Goal: Task Accomplishment & Management: Manage account settings

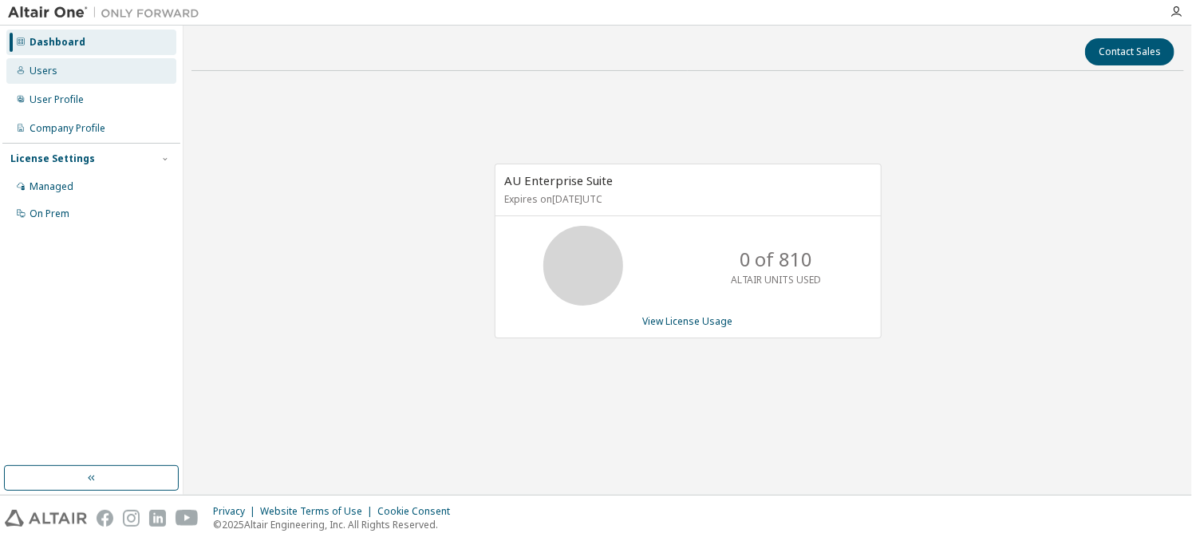
click at [37, 63] on div "Users" at bounding box center [91, 71] width 170 height 26
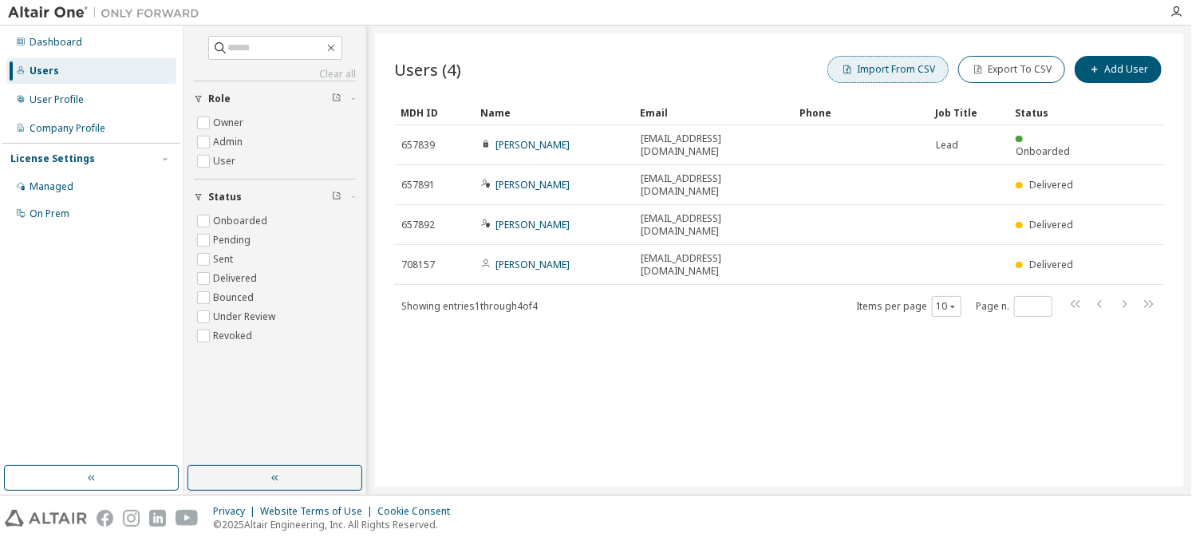
click at [933, 73] on button "Import From CSV" at bounding box center [887, 69] width 121 height 27
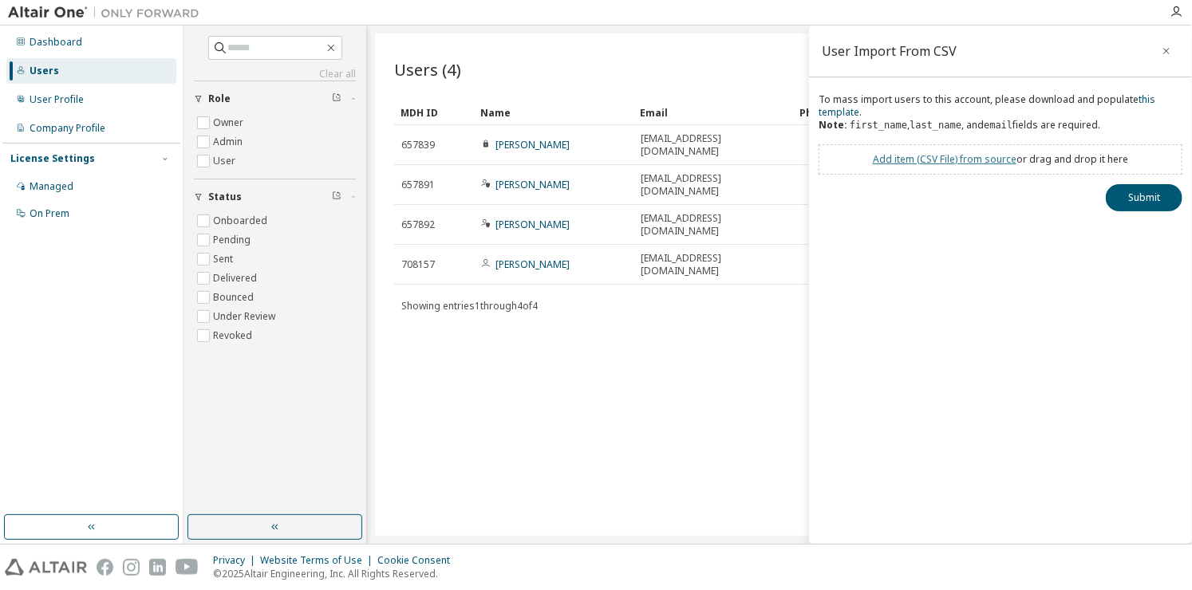
click at [936, 156] on link "Add item ( CSV File ) from source" at bounding box center [944, 159] width 144 height 14
click at [1131, 229] on button "Submit" at bounding box center [1143, 226] width 77 height 27
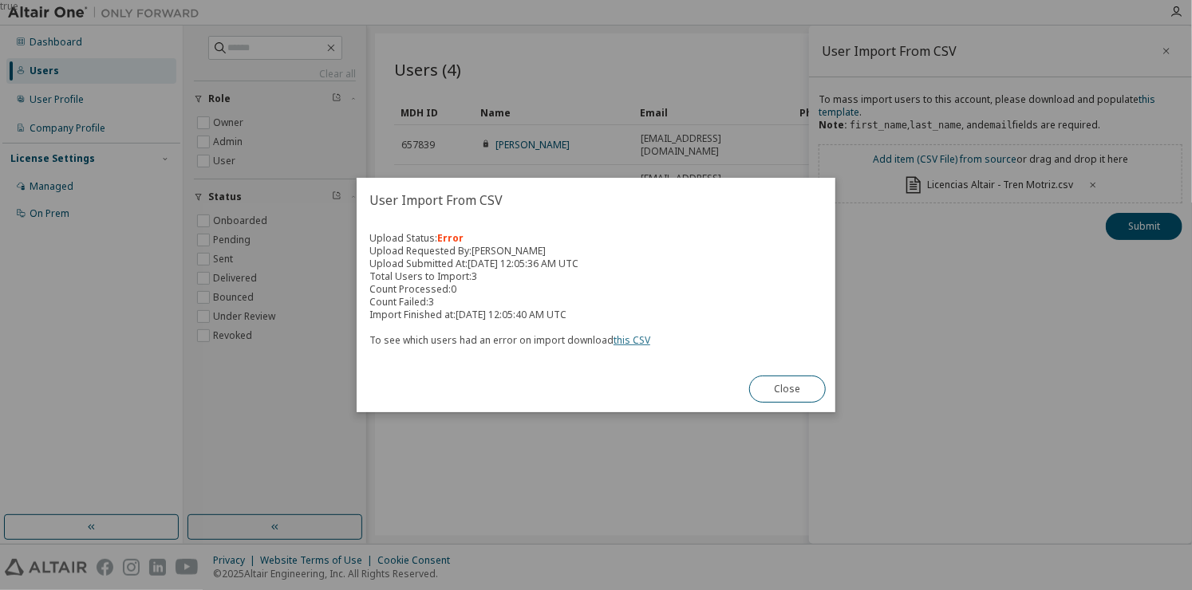
click at [633, 345] on link "this CSV" at bounding box center [631, 340] width 37 height 14
click at [822, 179] on h2 "User Import From CSV" at bounding box center [595, 200] width 479 height 45
click at [787, 398] on button "Close" at bounding box center [787, 389] width 77 height 27
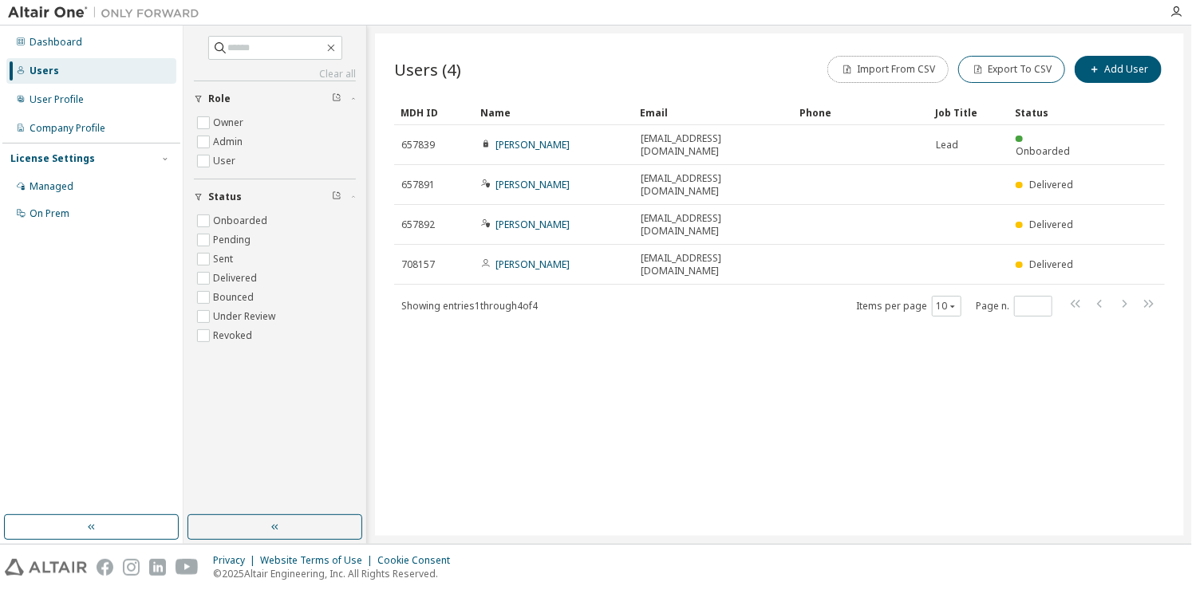
drag, startPoint x: 911, startPoint y: 72, endPoint x: 1025, endPoint y: 307, distance: 261.5
click at [1025, 307] on div "Users (4) Import From CSV Export To CSV Add User Clear Load Save Save As Field …" at bounding box center [779, 284] width 809 height 502
click at [1004, 69] on button "Export To CSV" at bounding box center [1011, 69] width 107 height 27
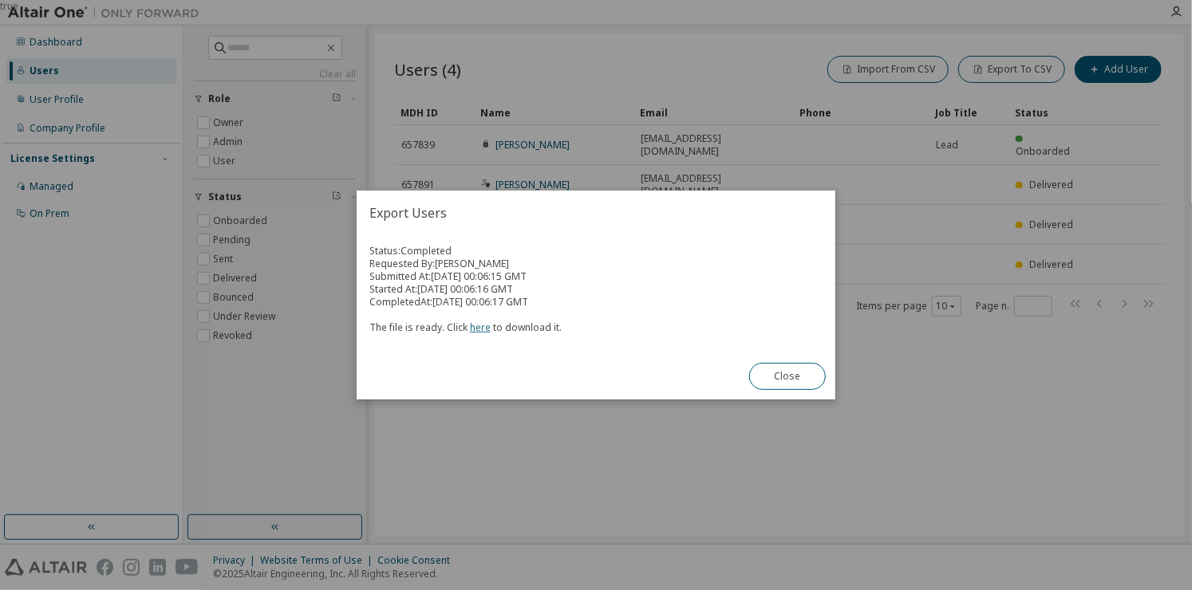
click at [475, 329] on link "here" at bounding box center [480, 328] width 21 height 14
click at [778, 383] on button "Close" at bounding box center [787, 376] width 77 height 27
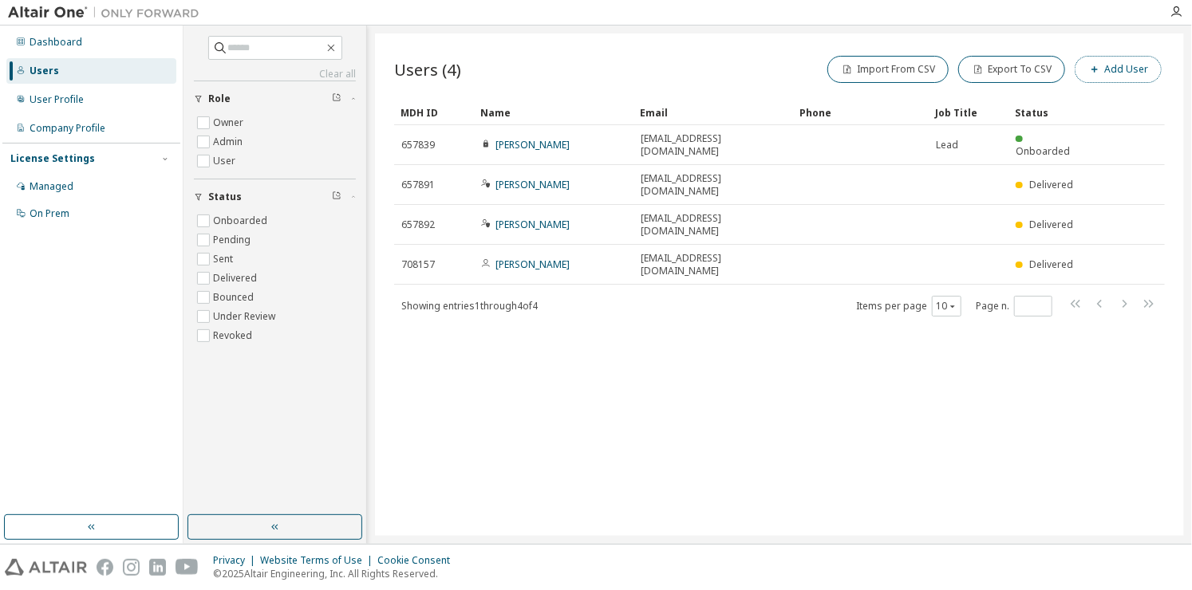
click at [1101, 67] on span "button" at bounding box center [1094, 69] width 13 height 13
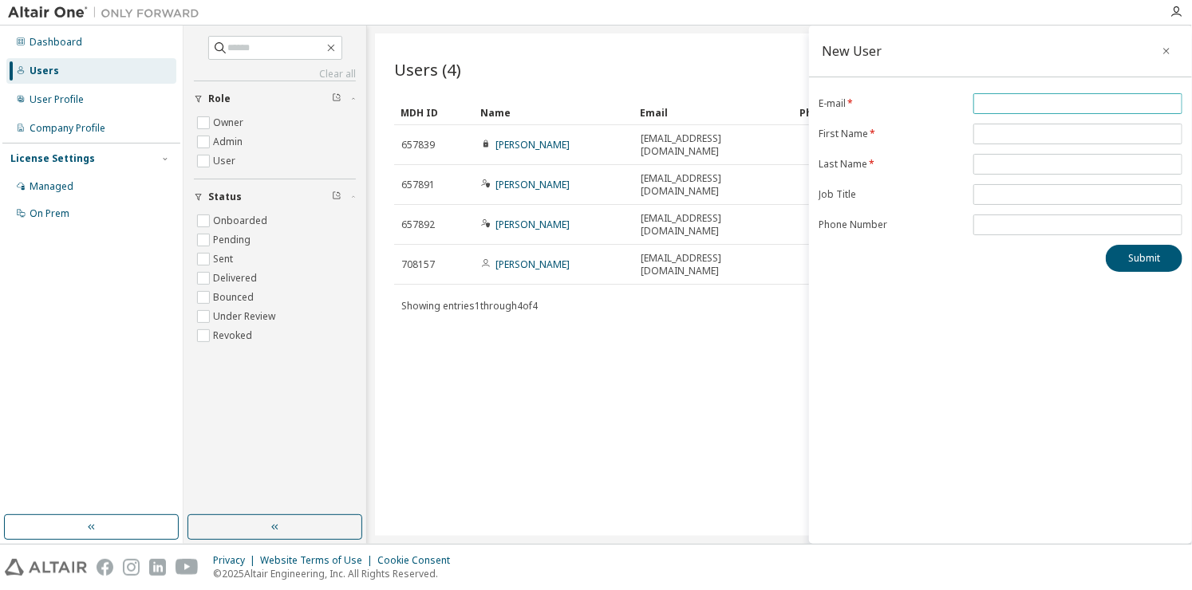
click at [1022, 106] on input "email" at bounding box center [1077, 103] width 201 height 13
paste input "**********"
type input "**********"
click at [1000, 128] on input "text" at bounding box center [1077, 134] width 201 height 13
type input "******"
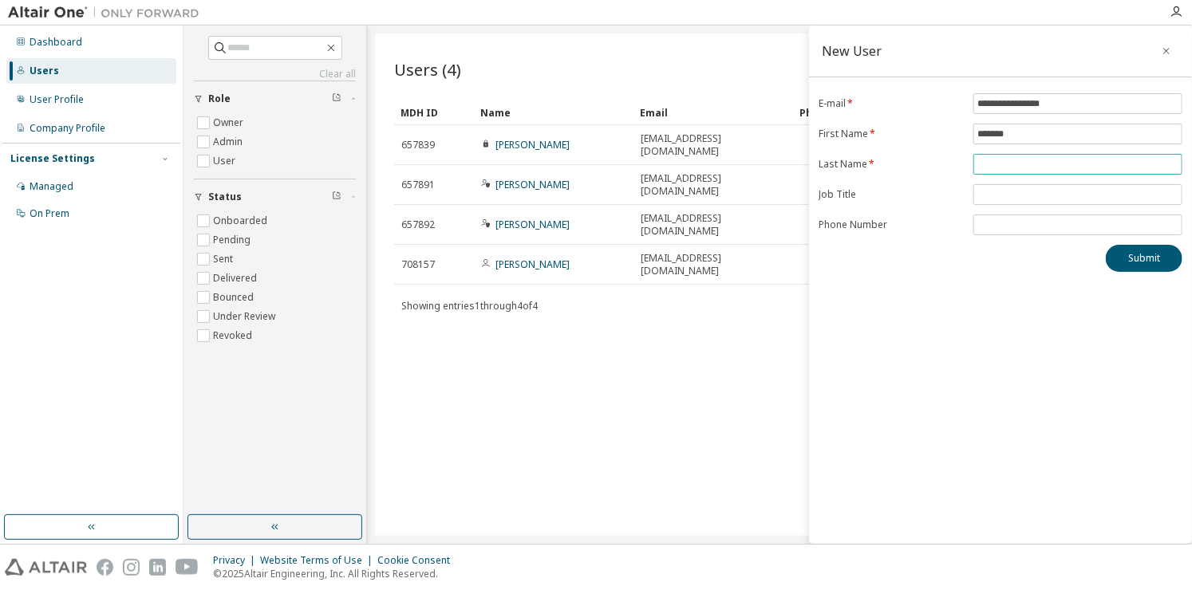
click at [998, 158] on input "text" at bounding box center [1077, 164] width 201 height 13
type input "*******"
click at [1129, 265] on button "Submit" at bounding box center [1143, 258] width 77 height 27
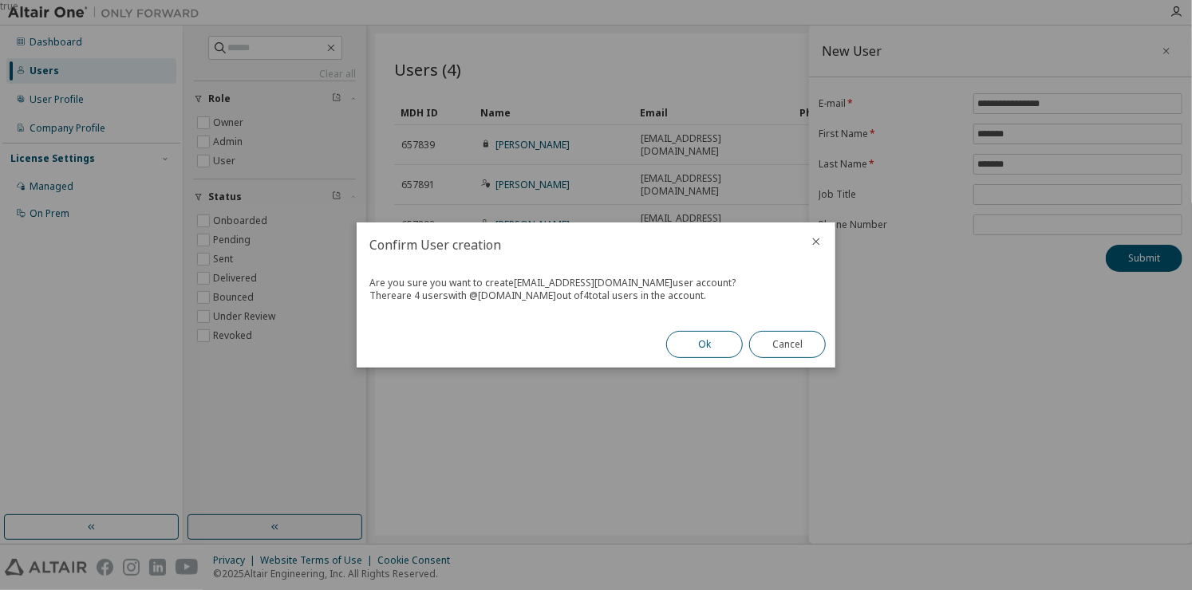
click at [686, 347] on button "Ok" at bounding box center [704, 344] width 77 height 27
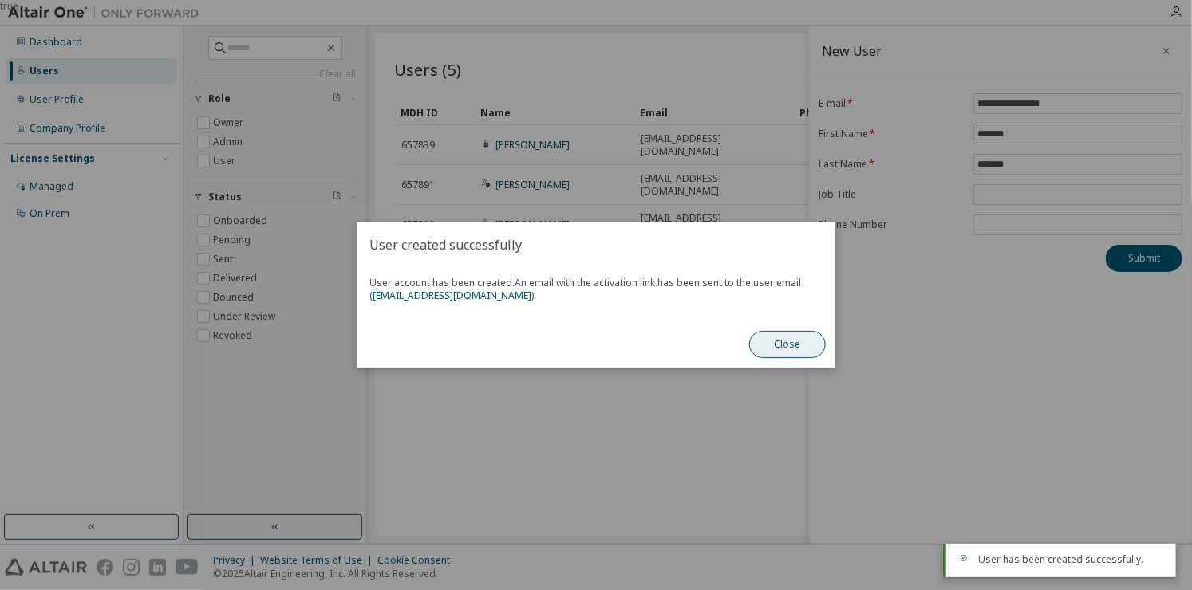
click at [778, 336] on button "Close" at bounding box center [787, 344] width 77 height 27
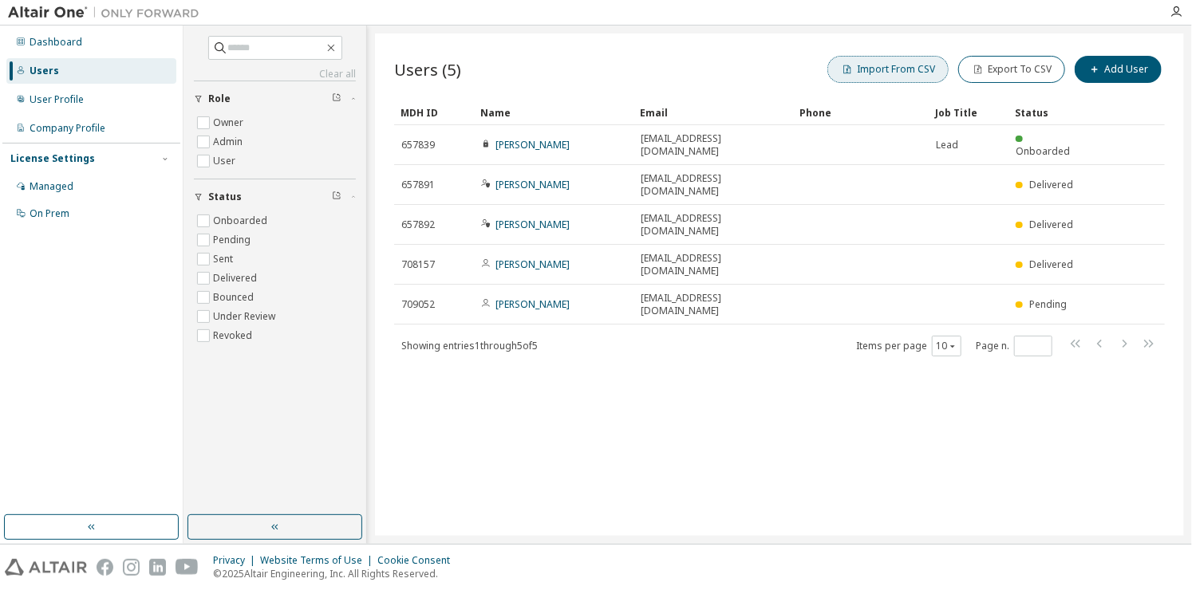
click at [908, 73] on button "Import From CSV" at bounding box center [887, 69] width 121 height 27
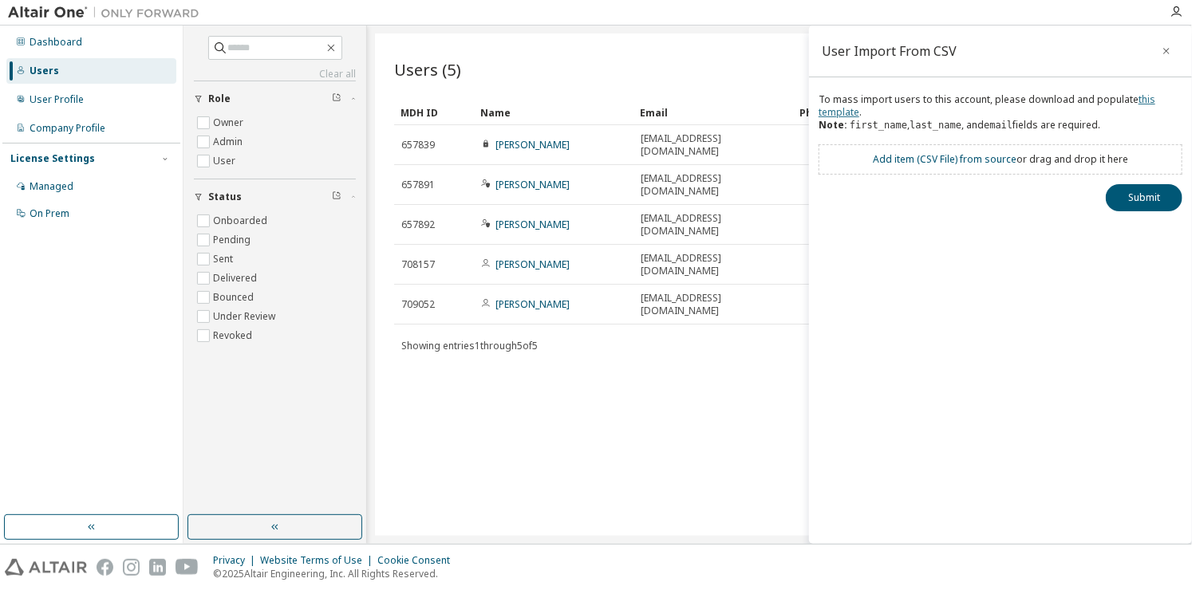
click at [847, 112] on link "this template" at bounding box center [986, 106] width 337 height 26
click at [845, 178] on div "To mass import users to this account, please download and populate this templat…" at bounding box center [1000, 152] width 383 height 118
click at [916, 155] on link "Add item ( CSV File ) from source" at bounding box center [944, 159] width 144 height 14
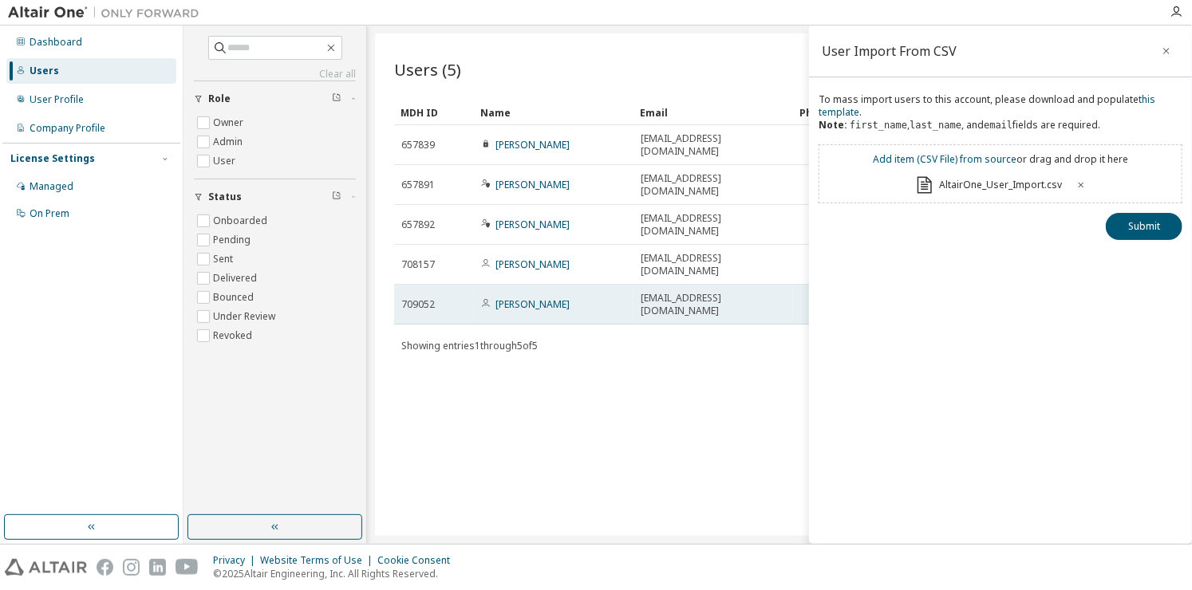
click at [762, 292] on div "A01723148@tec.mx" at bounding box center [712, 305] width 145 height 26
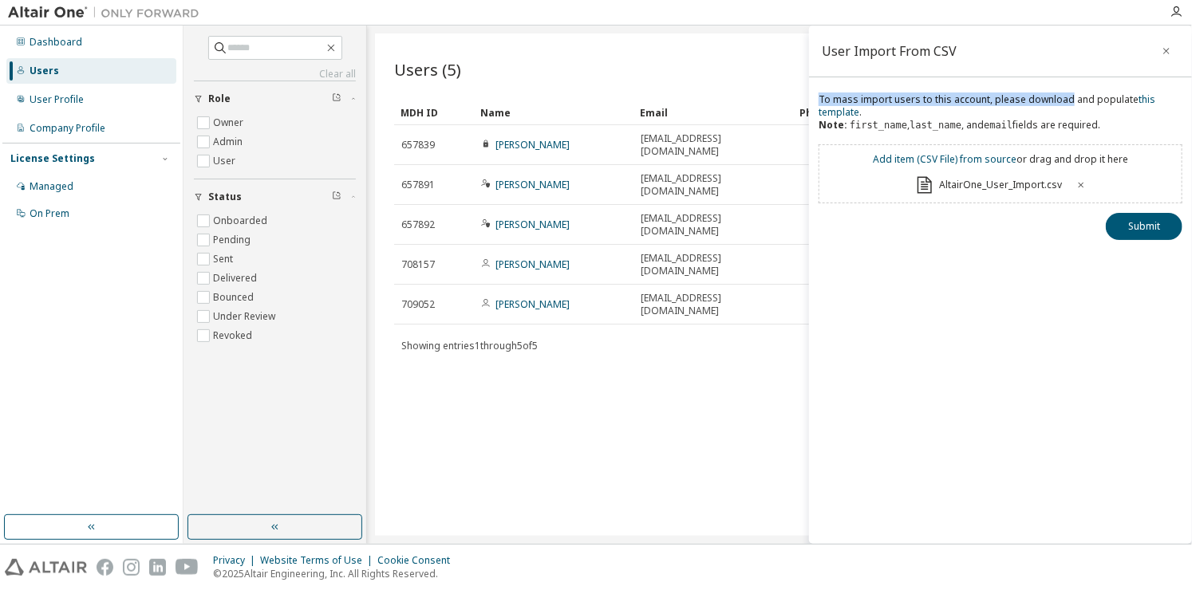
drag, startPoint x: 1005, startPoint y: 37, endPoint x: 1064, endPoint y: 105, distance: 90.5
click at [1064, 105] on div "User Import From CSV To mass import users to this account, please download and …" at bounding box center [1000, 285] width 383 height 518
click at [774, 336] on div "Users (5) Import From CSV Export To CSV Add User Clear Load Save Save As Field …" at bounding box center [779, 284] width 809 height 502
click at [1147, 226] on button "Submit" at bounding box center [1143, 226] width 77 height 27
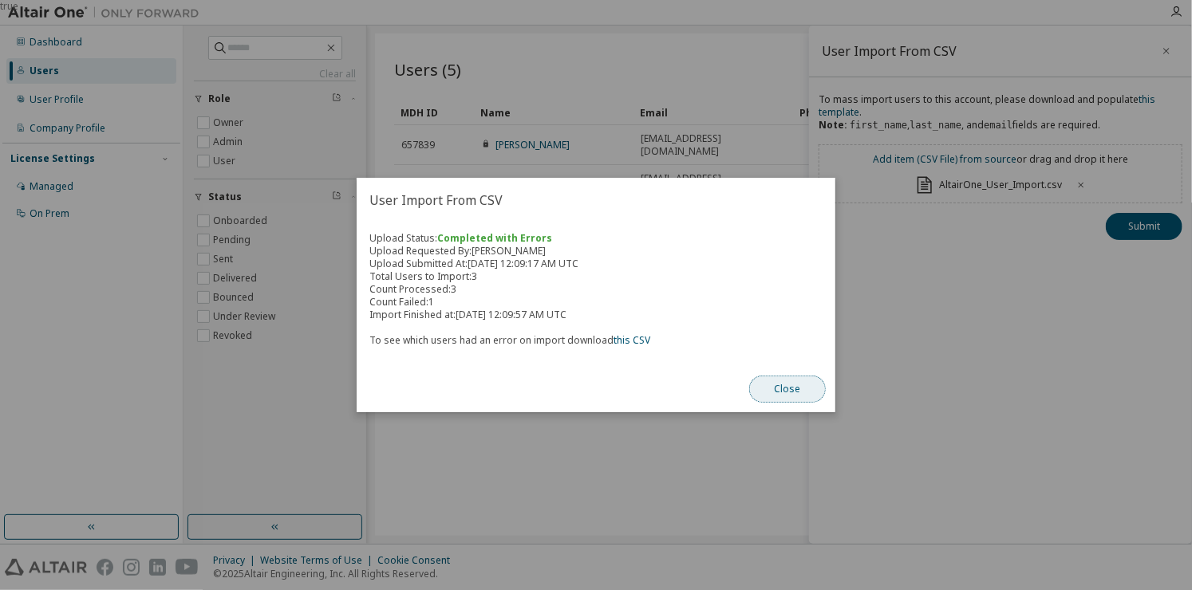
click at [782, 387] on button "Close" at bounding box center [787, 389] width 77 height 27
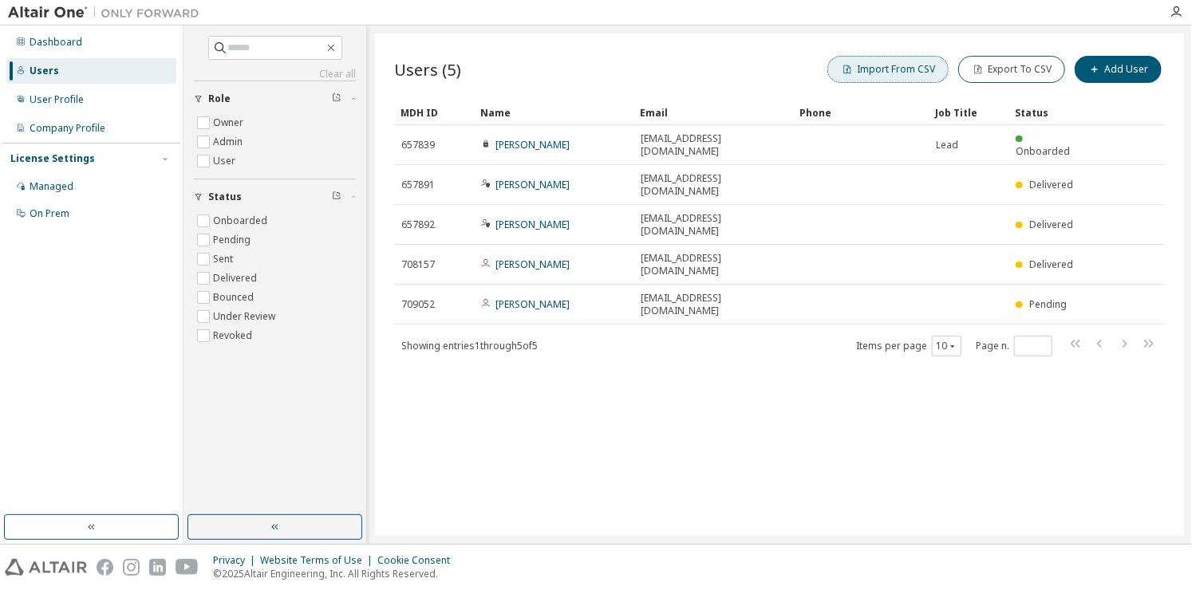
click at [931, 64] on button "Import From CSV" at bounding box center [887, 69] width 121 height 27
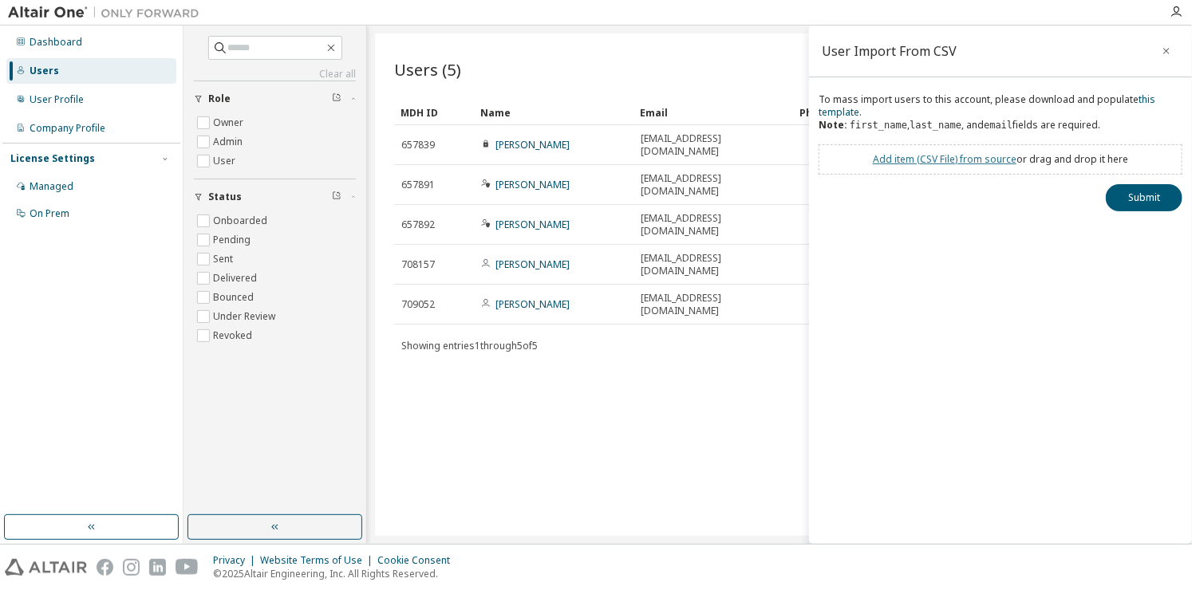
click at [944, 155] on link "Add item ( CSV File ) from source" at bounding box center [944, 159] width 144 height 14
click at [1131, 226] on button "Submit" at bounding box center [1143, 226] width 77 height 27
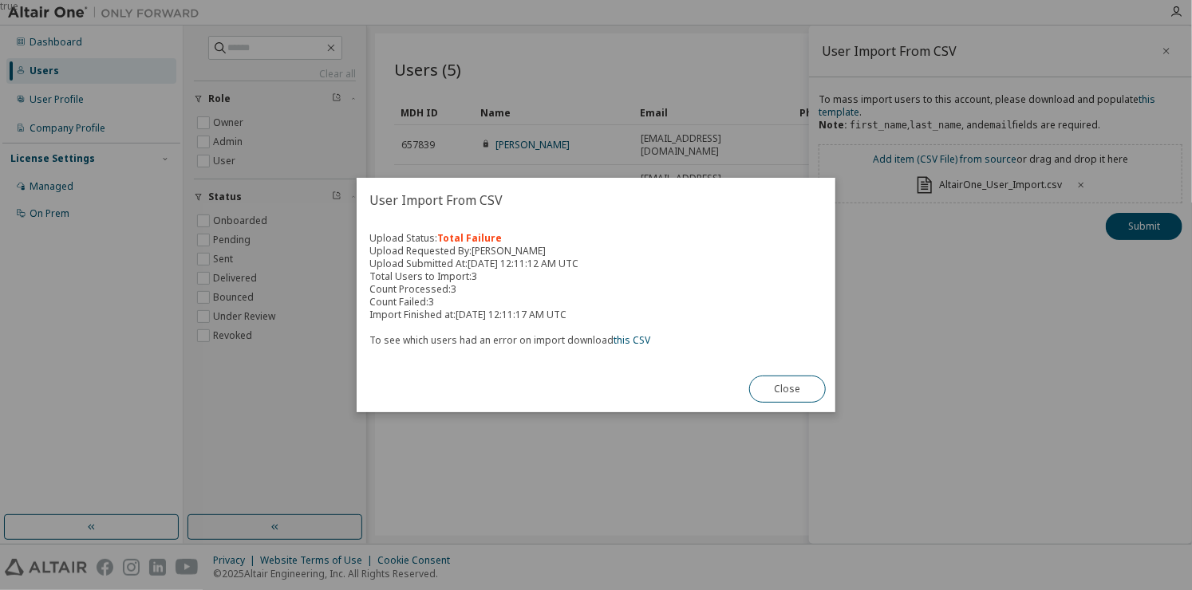
click at [802, 408] on div "Close" at bounding box center [787, 389] width 96 height 46
click at [765, 393] on button "Close" at bounding box center [787, 389] width 77 height 27
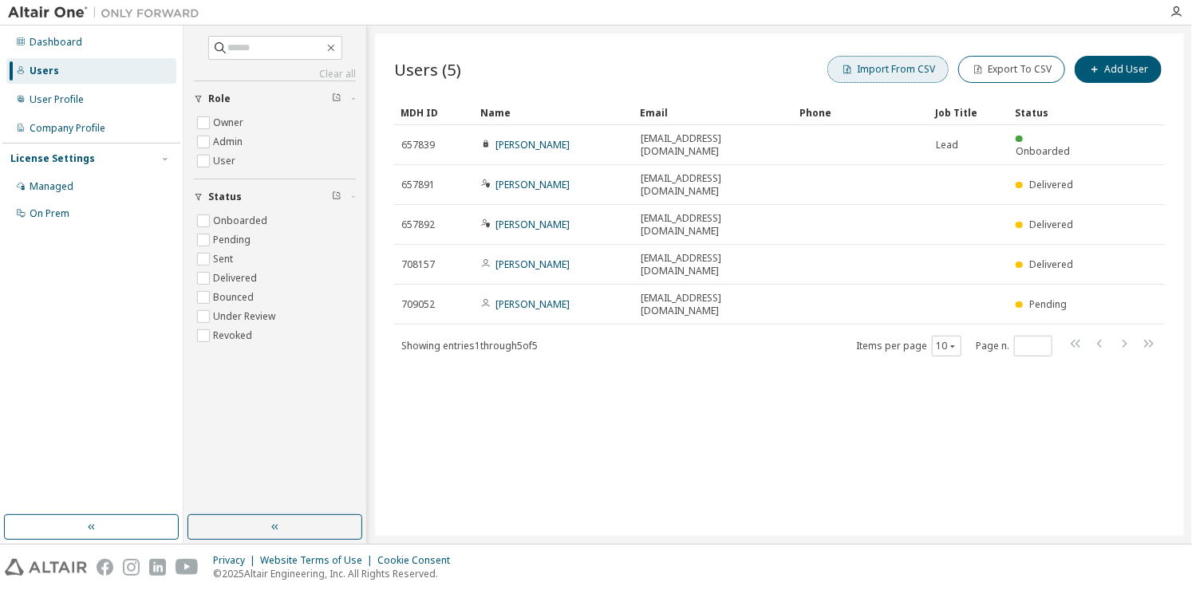
click at [903, 74] on button "Import From CSV" at bounding box center [887, 69] width 121 height 27
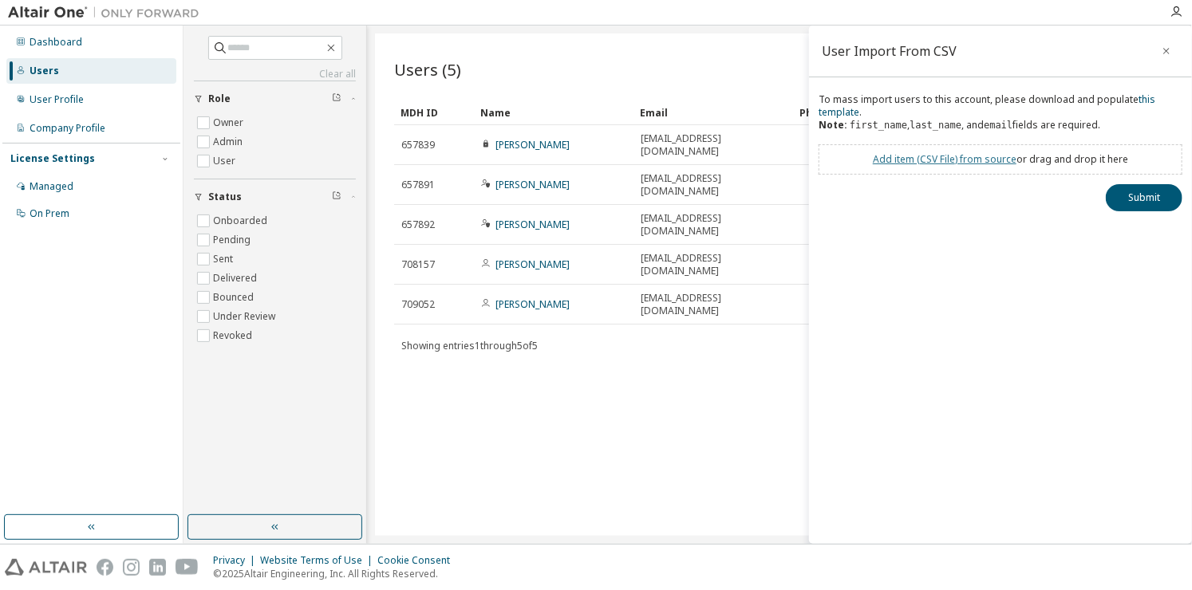
click at [918, 159] on link "Add item ( CSV File ) from source" at bounding box center [944, 159] width 144 height 14
click at [1131, 220] on button "Submit" at bounding box center [1143, 226] width 77 height 27
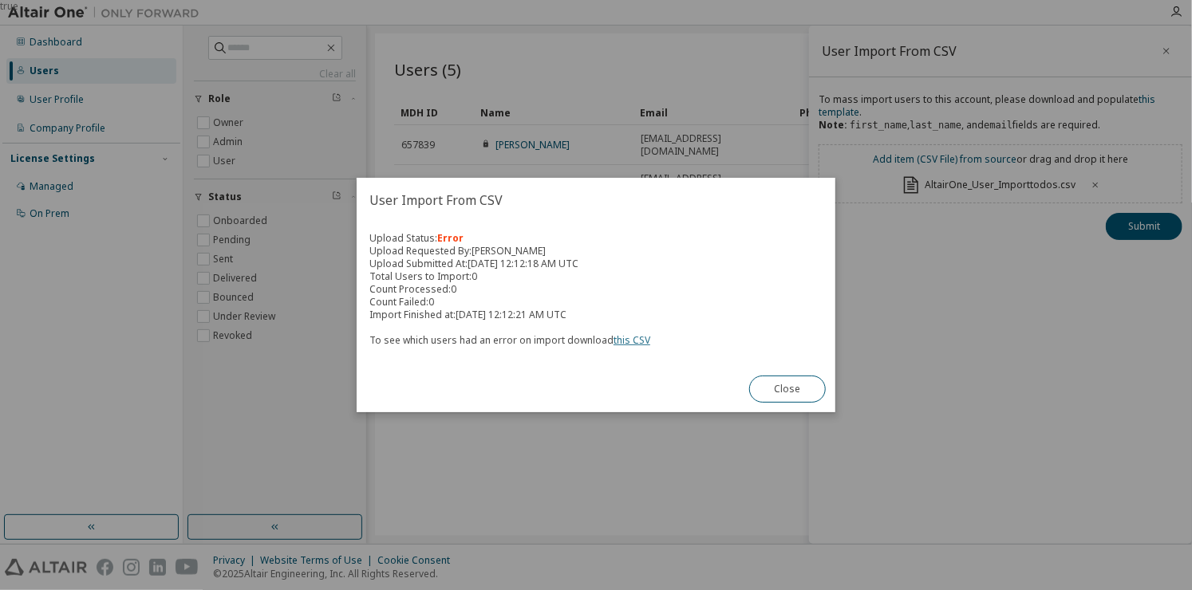
click at [636, 341] on link "this CSV" at bounding box center [631, 340] width 37 height 14
click at [781, 393] on button "Close" at bounding box center [787, 389] width 77 height 27
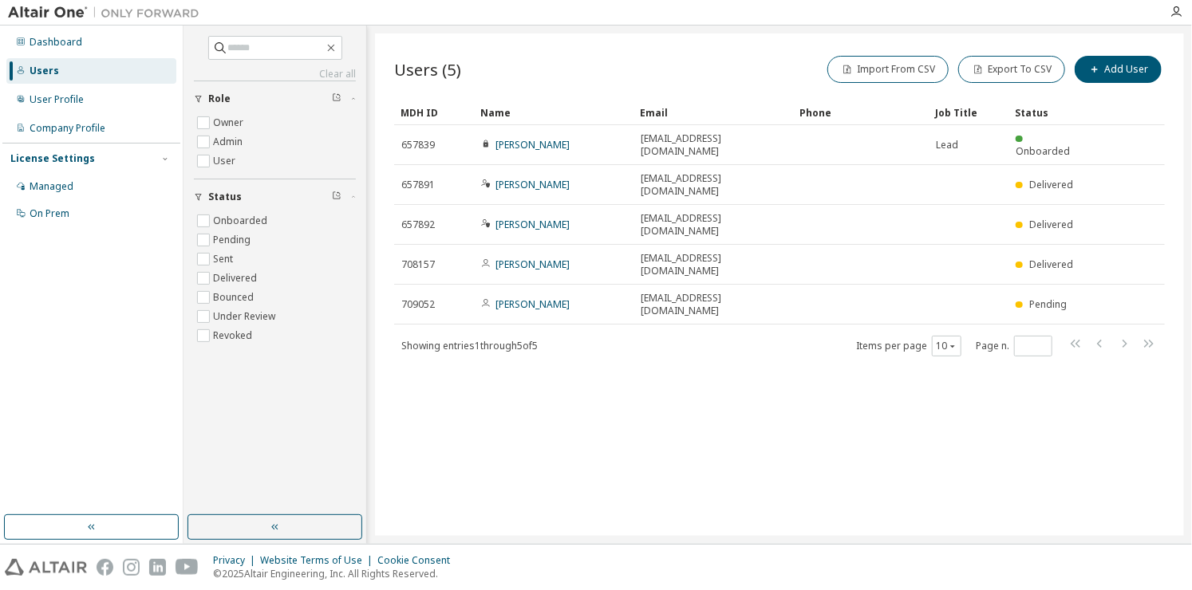
click at [1188, 192] on div "Clear all Status Onboarded Pending Sent Delivered Bounced Under Review Revoked …" at bounding box center [687, 285] width 1008 height 518
click at [889, 60] on button "Import From CSV" at bounding box center [887, 69] width 121 height 27
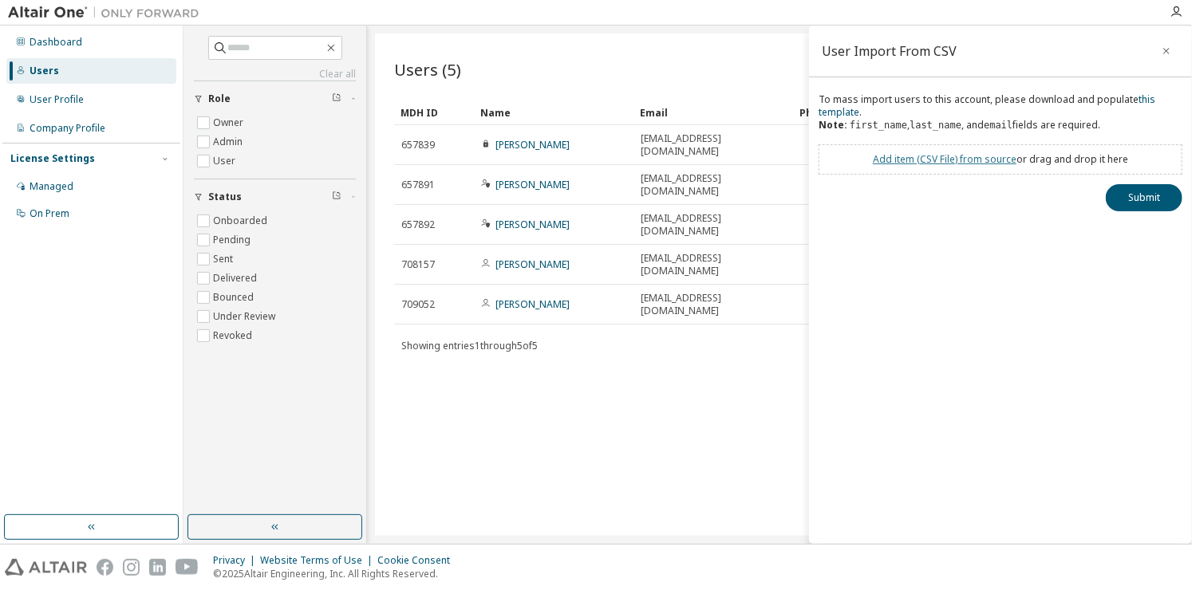
click at [932, 156] on link "Add item ( CSV File ) from source" at bounding box center [944, 159] width 144 height 14
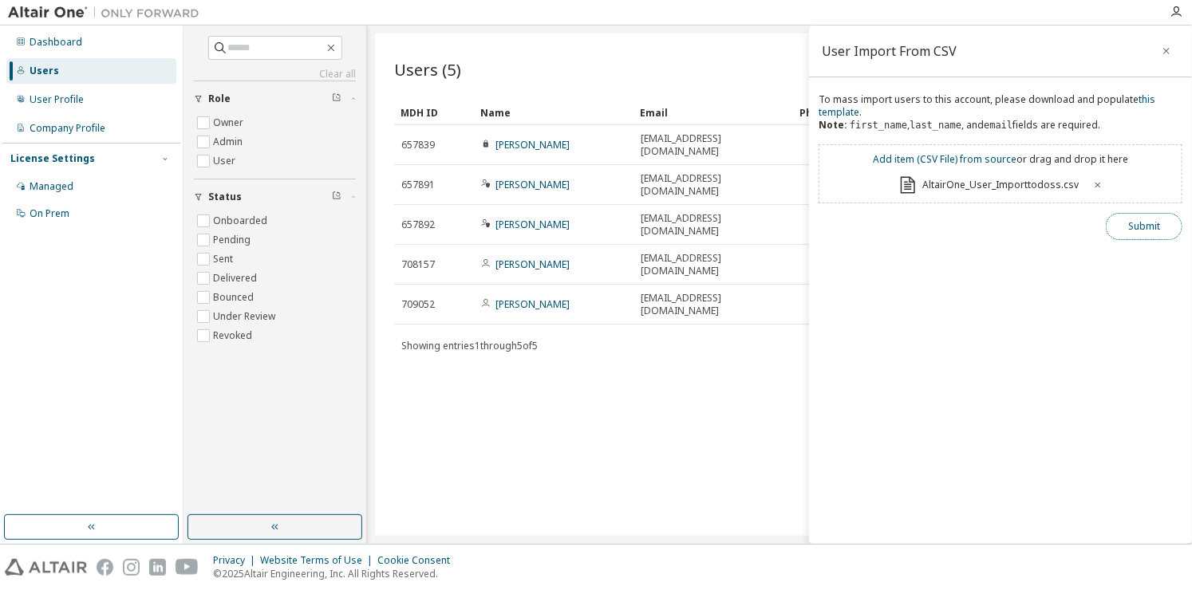
click at [1135, 227] on button "Submit" at bounding box center [1143, 226] width 77 height 27
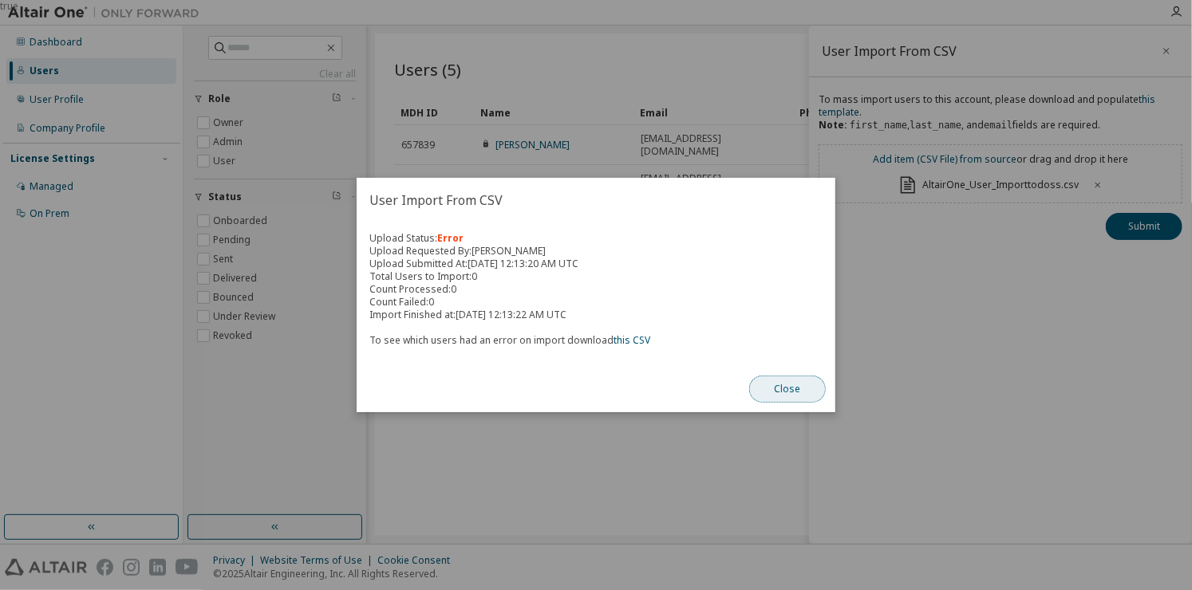
click at [788, 391] on button "Close" at bounding box center [787, 389] width 77 height 27
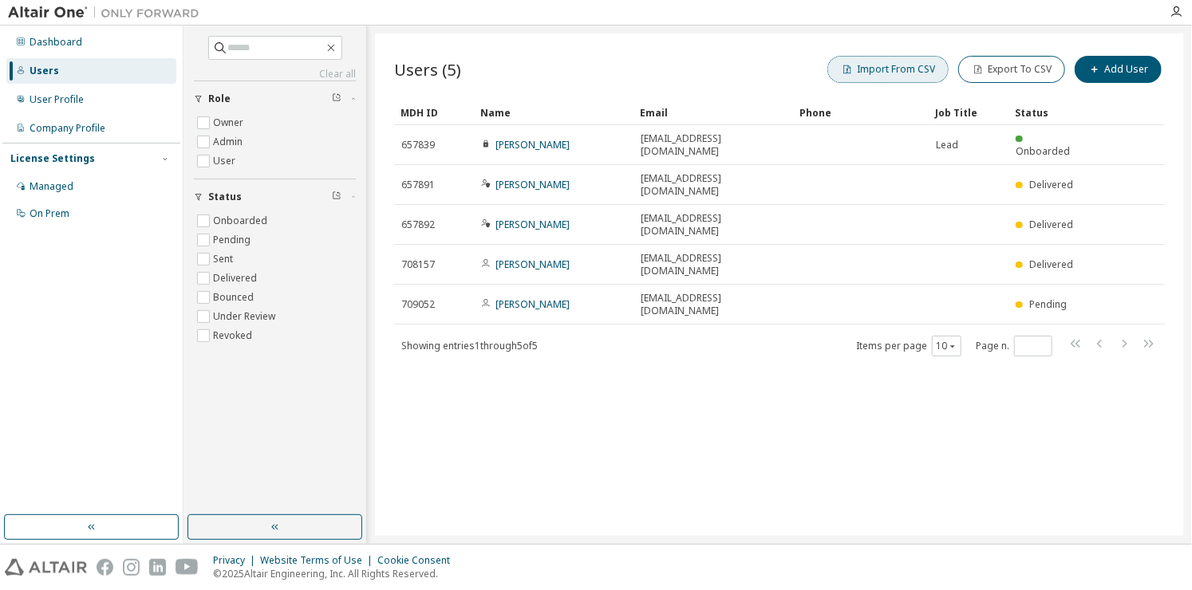
click at [892, 80] on button "Import From CSV" at bounding box center [887, 69] width 121 height 27
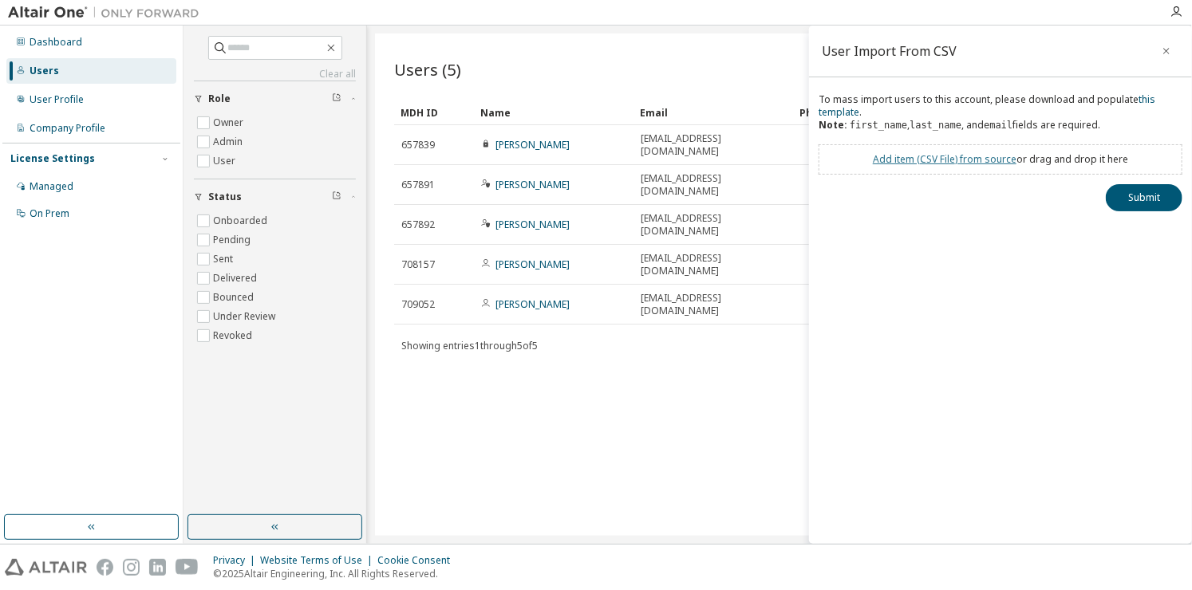
click at [952, 159] on link "Add item ( CSV File ) from source" at bounding box center [944, 159] width 144 height 14
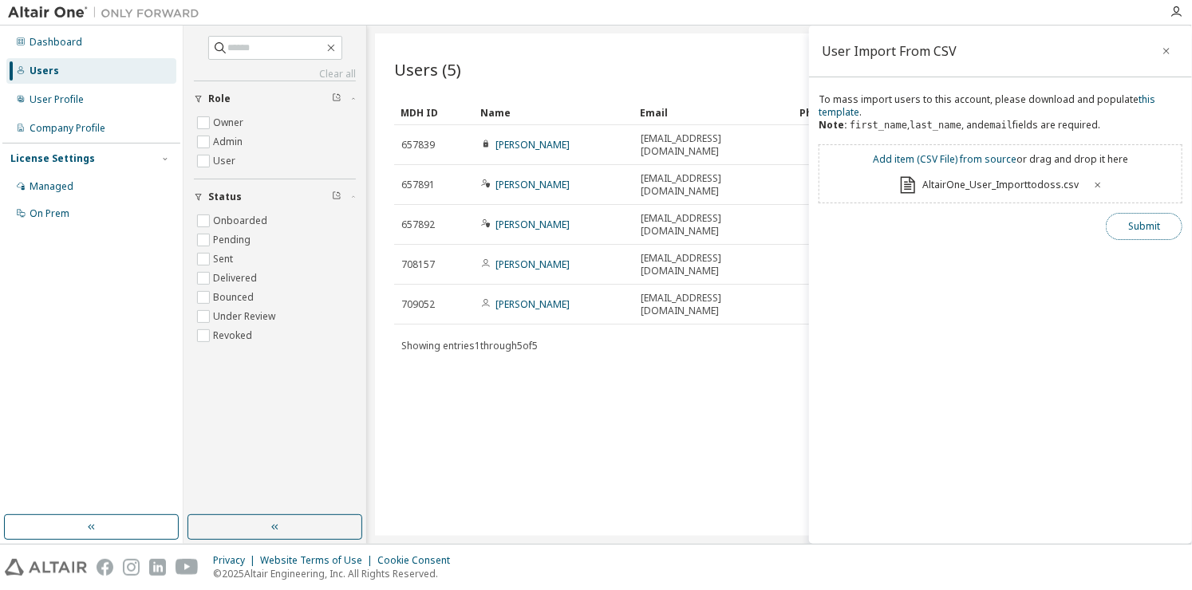
click at [1138, 232] on button "Submit" at bounding box center [1143, 226] width 77 height 27
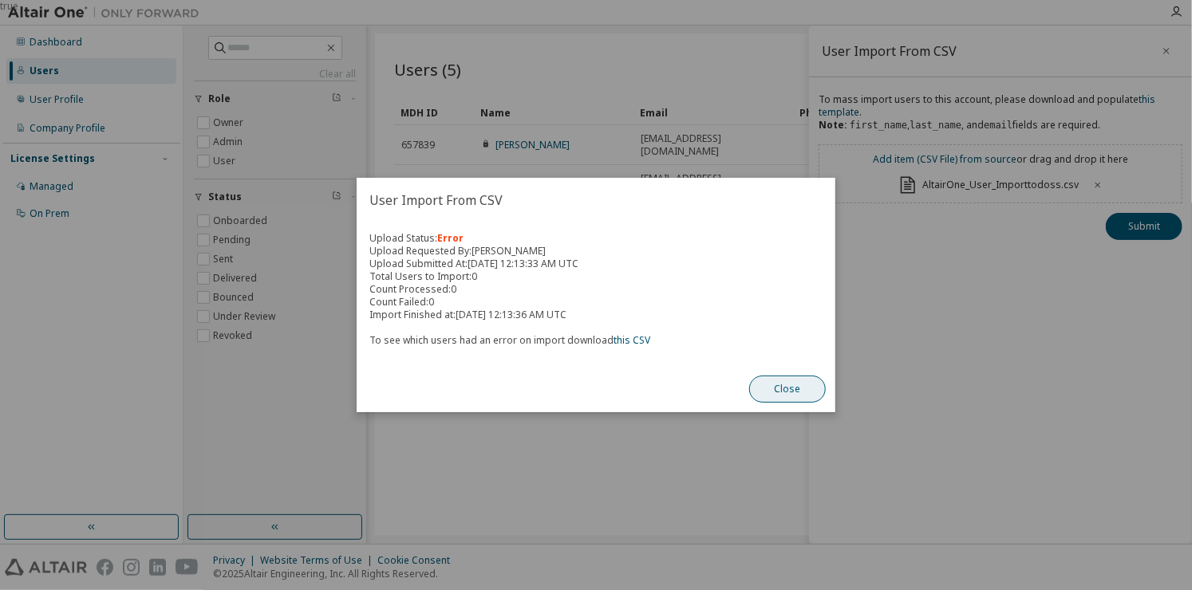
click at [784, 382] on button "Close" at bounding box center [787, 389] width 77 height 27
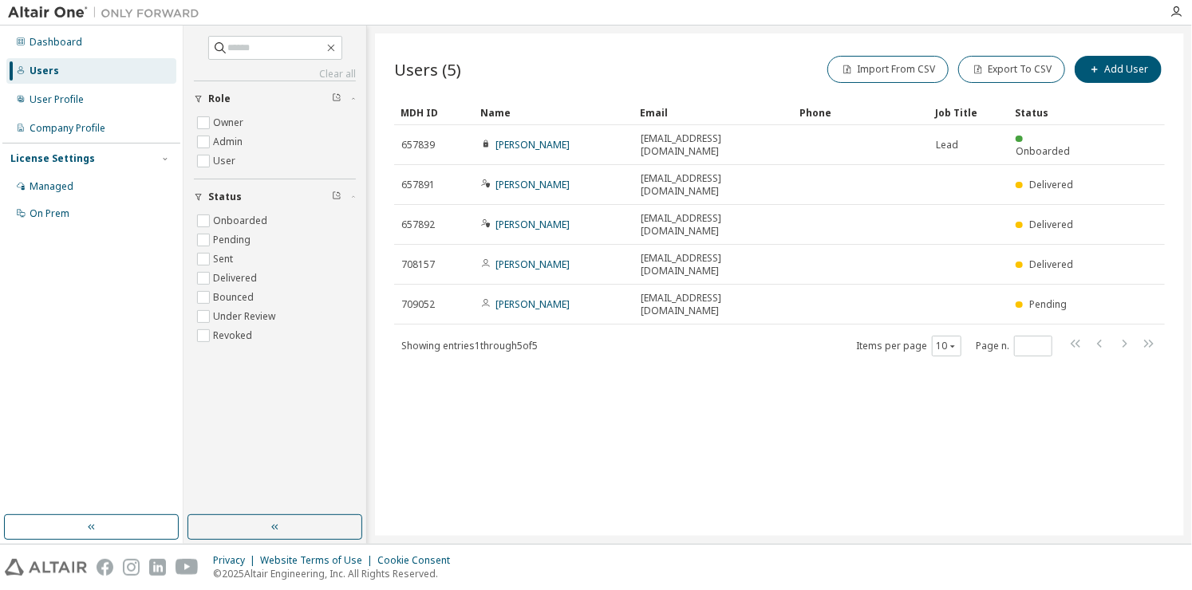
click at [537, 62] on div "Users (5) Import From CSV Export To CSV Add User" at bounding box center [779, 69] width 770 height 33
click at [890, 73] on button "Import From CSV" at bounding box center [887, 69] width 121 height 27
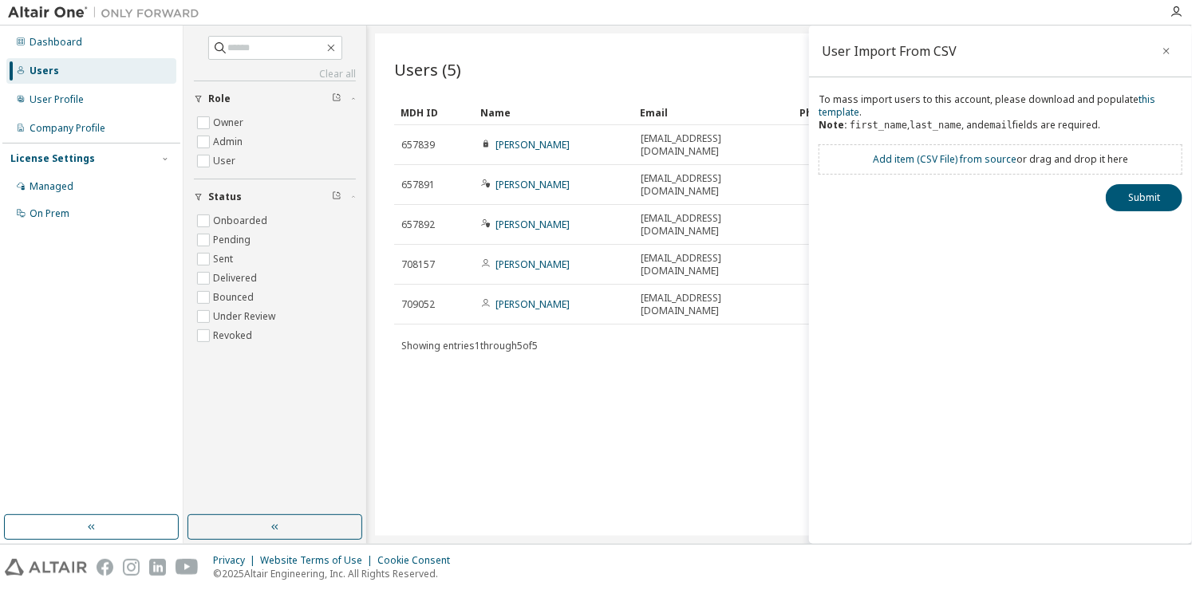
click at [951, 166] on div "Add item ( CSV File ) from source or drag and drop it here" at bounding box center [1000, 159] width 364 height 30
click at [955, 160] on link "Add item ( CSV File ) from source" at bounding box center [944, 159] width 144 height 14
click at [1129, 231] on button "Submit" at bounding box center [1143, 226] width 77 height 27
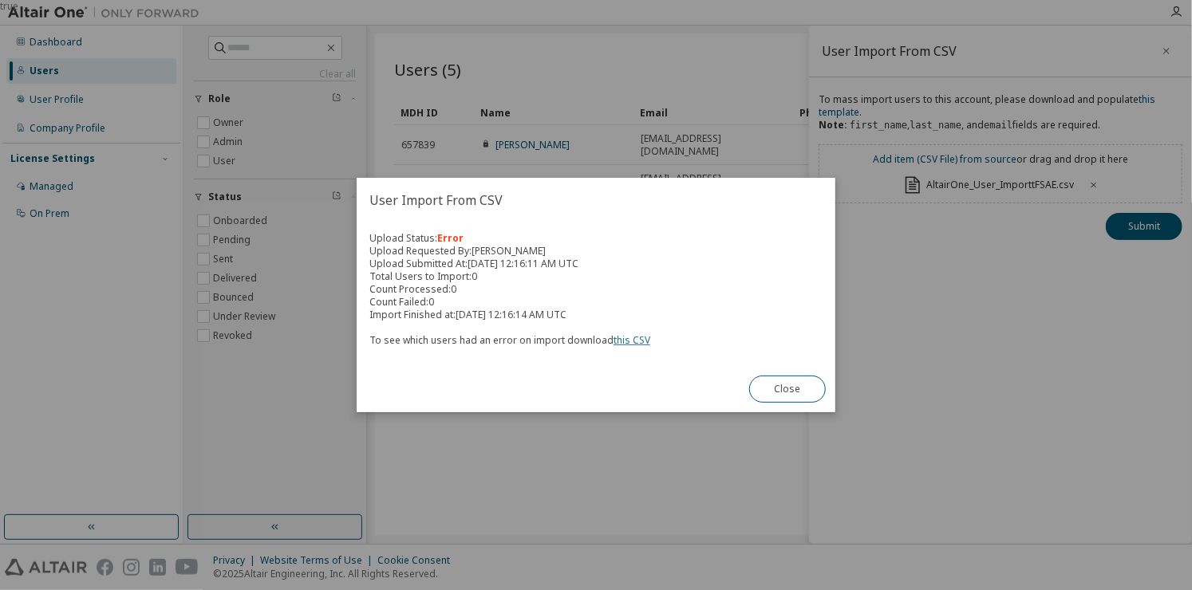
click at [640, 343] on link "this CSV" at bounding box center [631, 340] width 37 height 14
click at [794, 223] on div "Upload Status: Error Upload Requested By: Hector Campbell Upload Submitted At: …" at bounding box center [595, 295] width 479 height 144
click at [805, 373] on div "Close" at bounding box center [787, 389] width 96 height 46
click at [808, 382] on button "Close" at bounding box center [787, 389] width 77 height 27
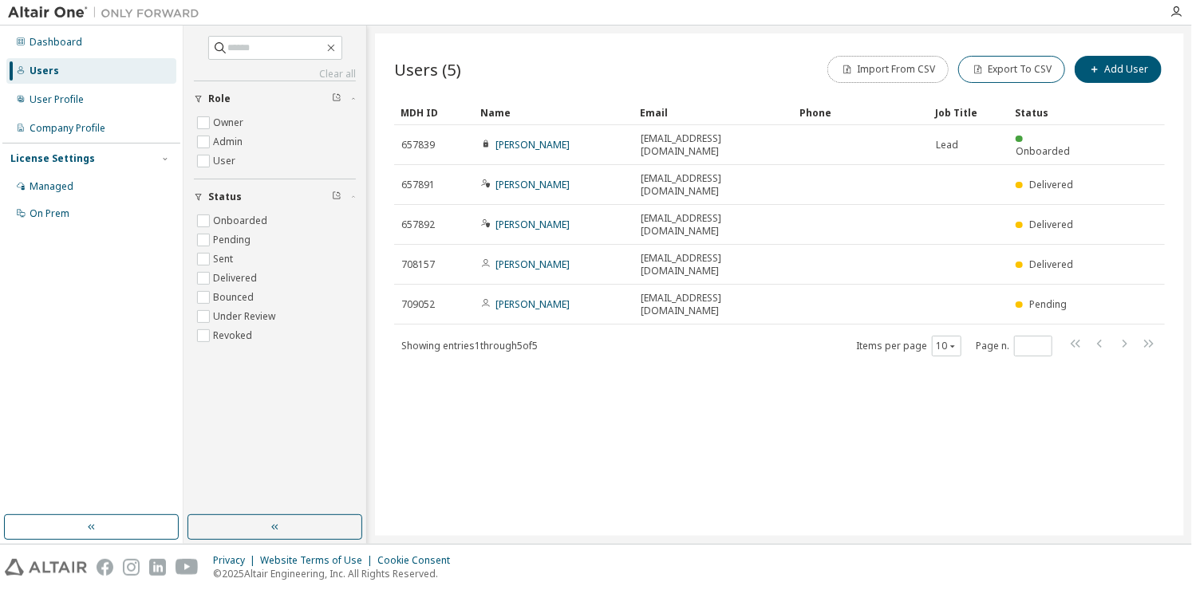
drag, startPoint x: 902, startPoint y: 78, endPoint x: 1029, endPoint y: 102, distance: 129.0
click at [1029, 102] on div "Users (5) Import From CSV Export To CSV Add User Clear Load Save Save As Field …" at bounding box center [779, 205] width 770 height 305
click at [1030, 66] on button "Export To CSV" at bounding box center [1011, 69] width 107 height 27
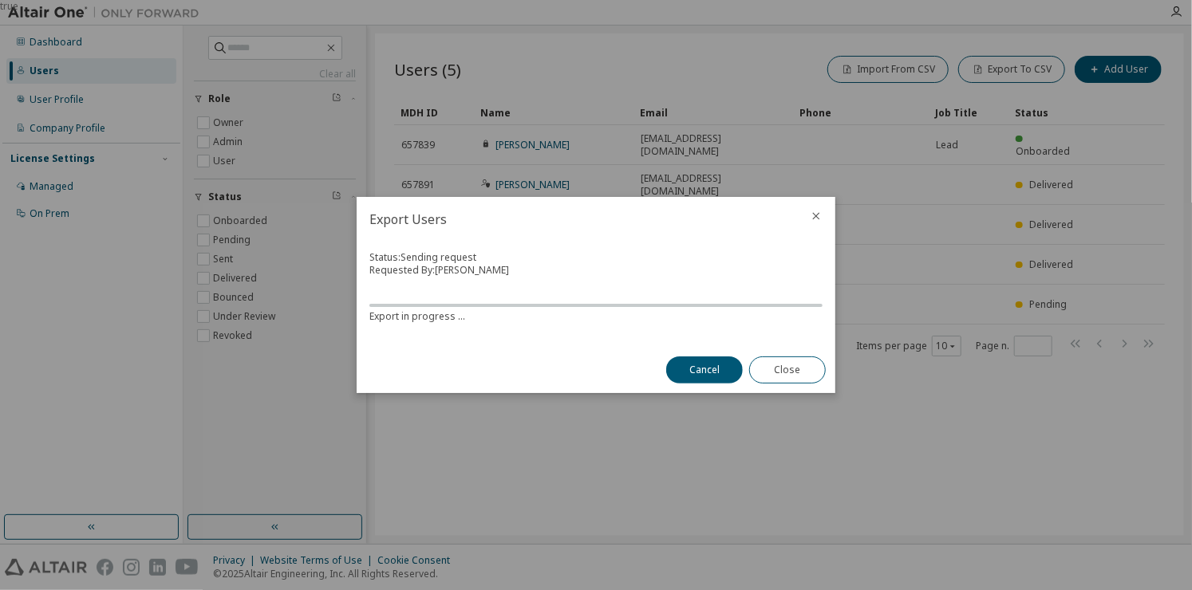
click at [815, 217] on icon "close" at bounding box center [816, 216] width 7 height 7
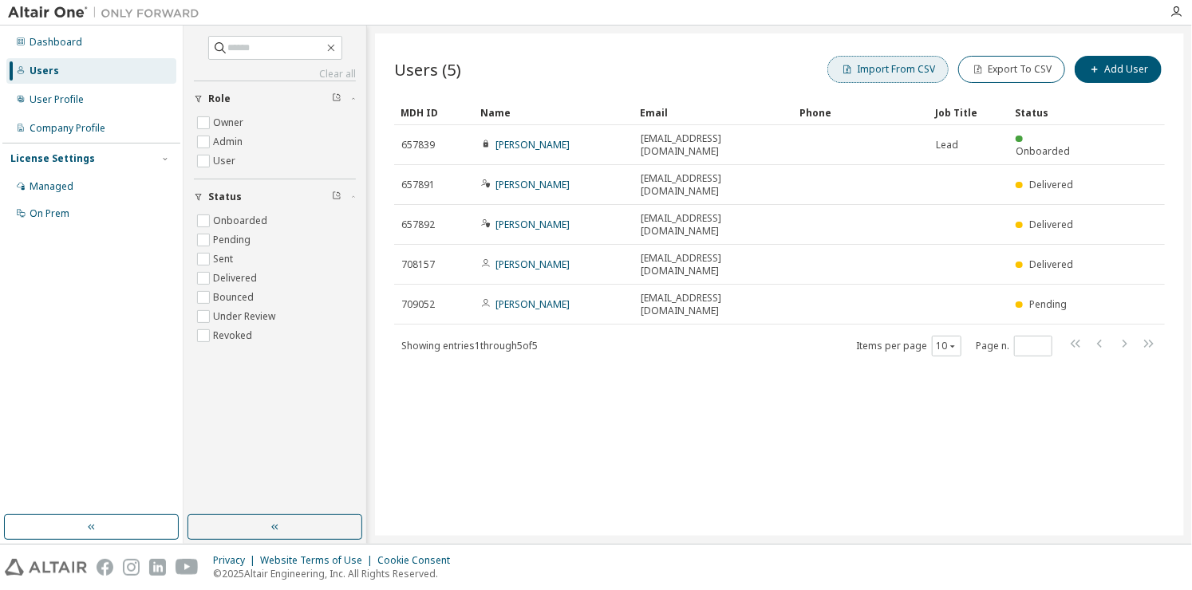
click at [879, 62] on button "Import From CSV" at bounding box center [887, 69] width 121 height 27
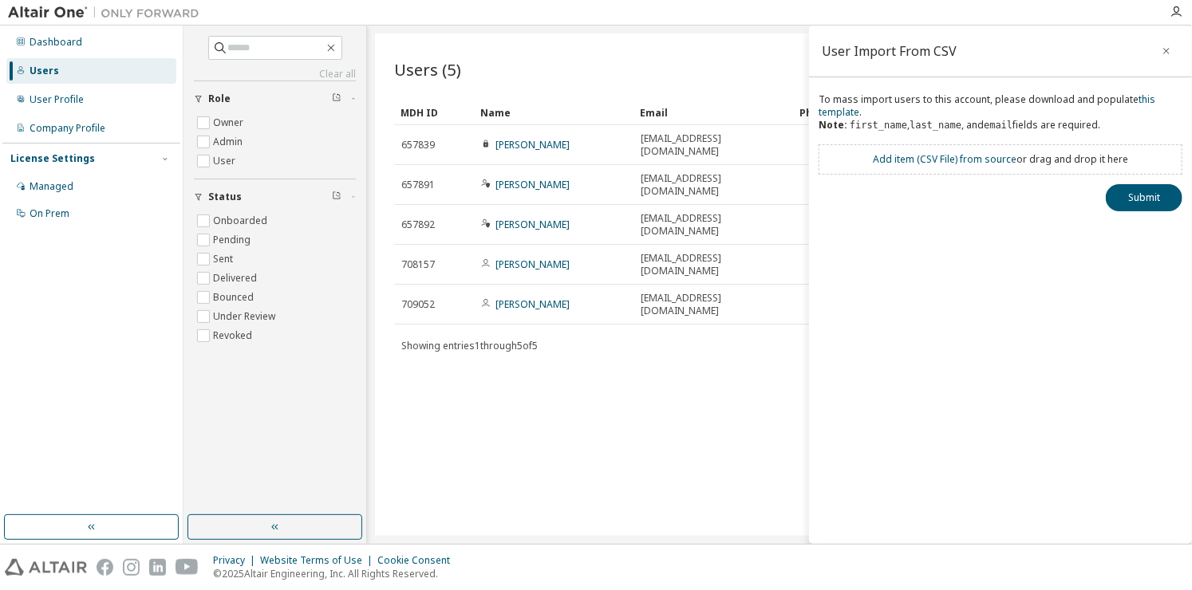
click at [850, 119] on div "To mass import users to this account, please download and populate this templat…" at bounding box center [1000, 118] width 364 height 51
click at [850, 118] on link "this template" at bounding box center [986, 106] width 337 height 26
click at [850, 116] on link "this template" at bounding box center [986, 106] width 337 height 26
click at [888, 159] on link "Add item ( CSV File ) from source" at bounding box center [944, 159] width 144 height 14
click at [1141, 229] on button "Submit" at bounding box center [1143, 226] width 77 height 27
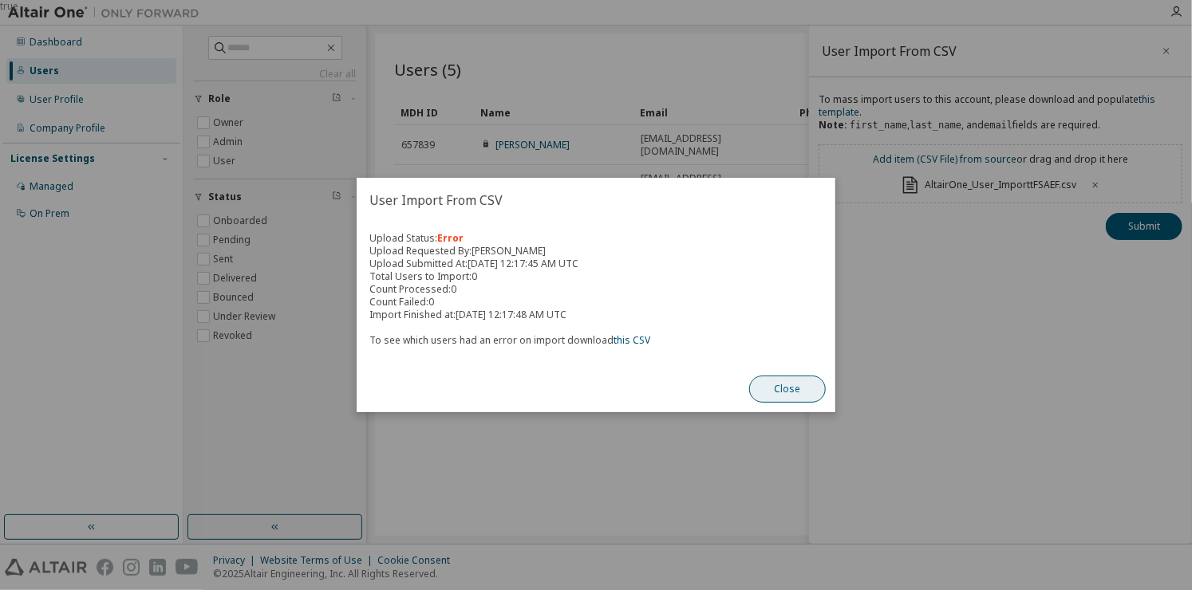
click at [792, 386] on button "Close" at bounding box center [787, 389] width 77 height 27
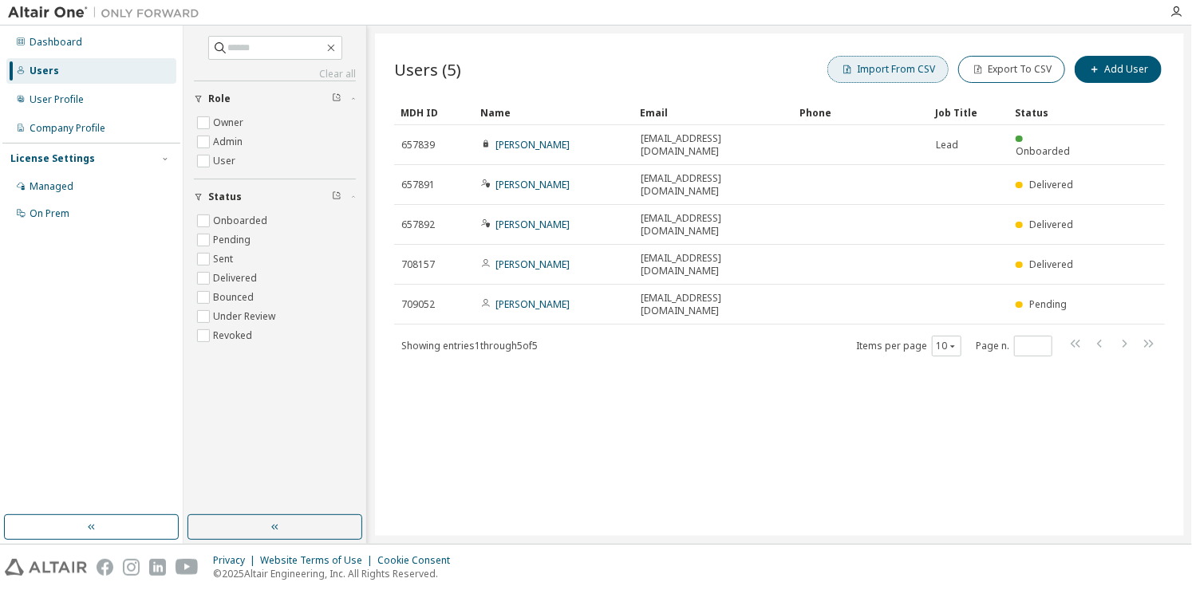
click at [923, 61] on button "Import From CSV" at bounding box center [887, 69] width 121 height 27
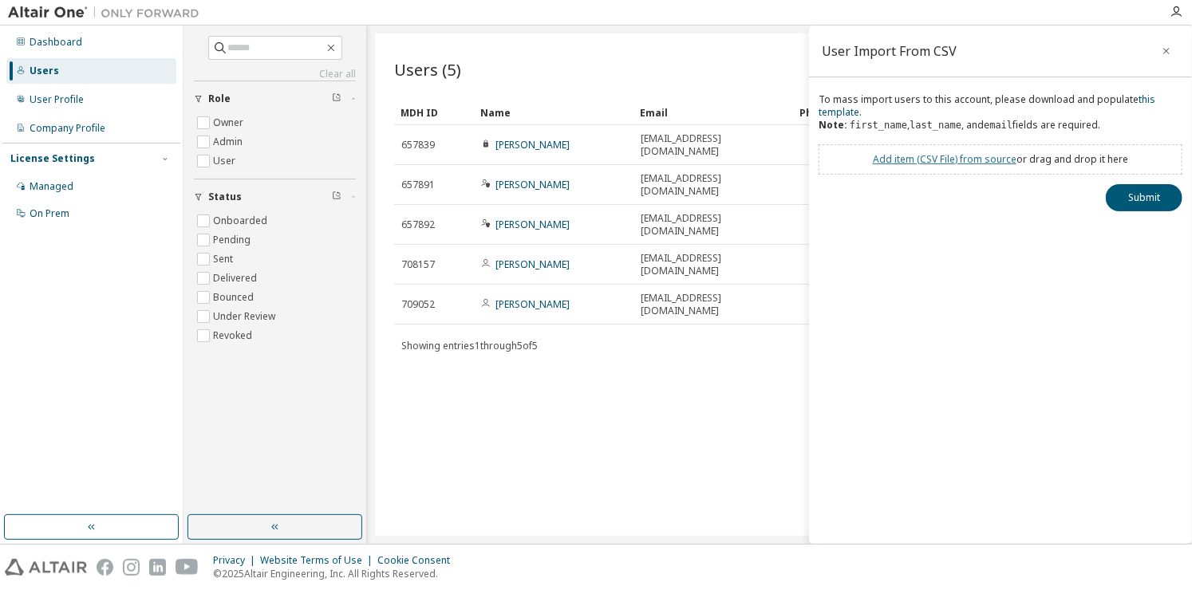
click at [904, 156] on link "Add item ( CSV File ) from source" at bounding box center [944, 159] width 144 height 14
click at [1130, 214] on button "Submit" at bounding box center [1143, 226] width 77 height 27
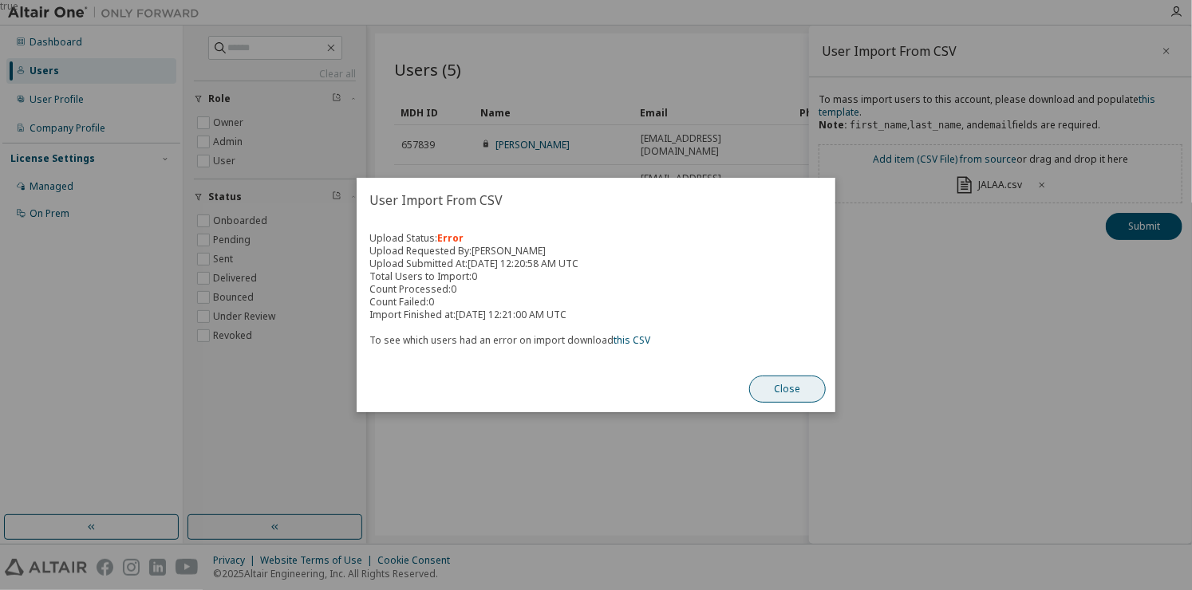
click at [791, 376] on button "Close" at bounding box center [787, 389] width 77 height 27
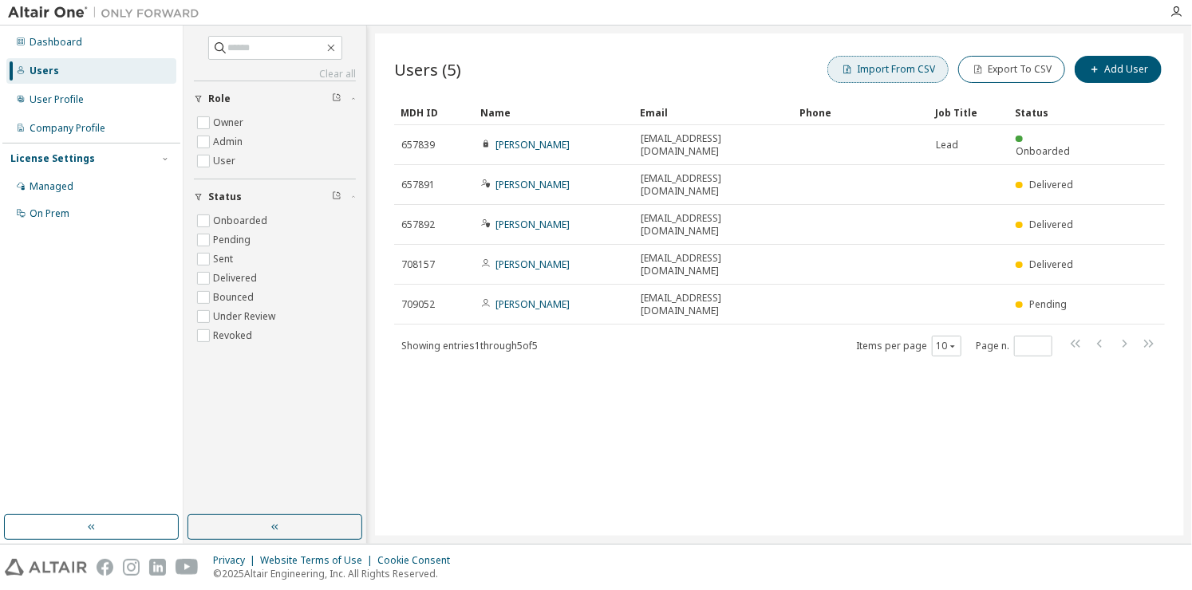
click at [920, 69] on button "Import From CSV" at bounding box center [887, 69] width 121 height 27
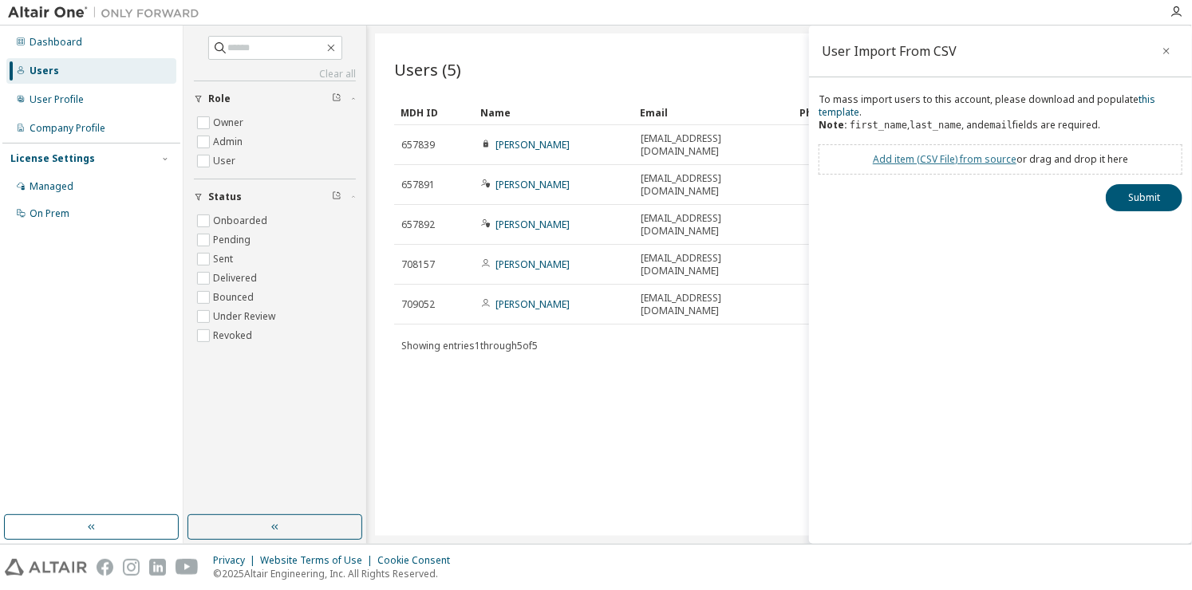
click at [951, 156] on link "Add item ( CSV File ) from source" at bounding box center [944, 159] width 144 height 14
click at [1145, 225] on button "Submit" at bounding box center [1143, 226] width 77 height 27
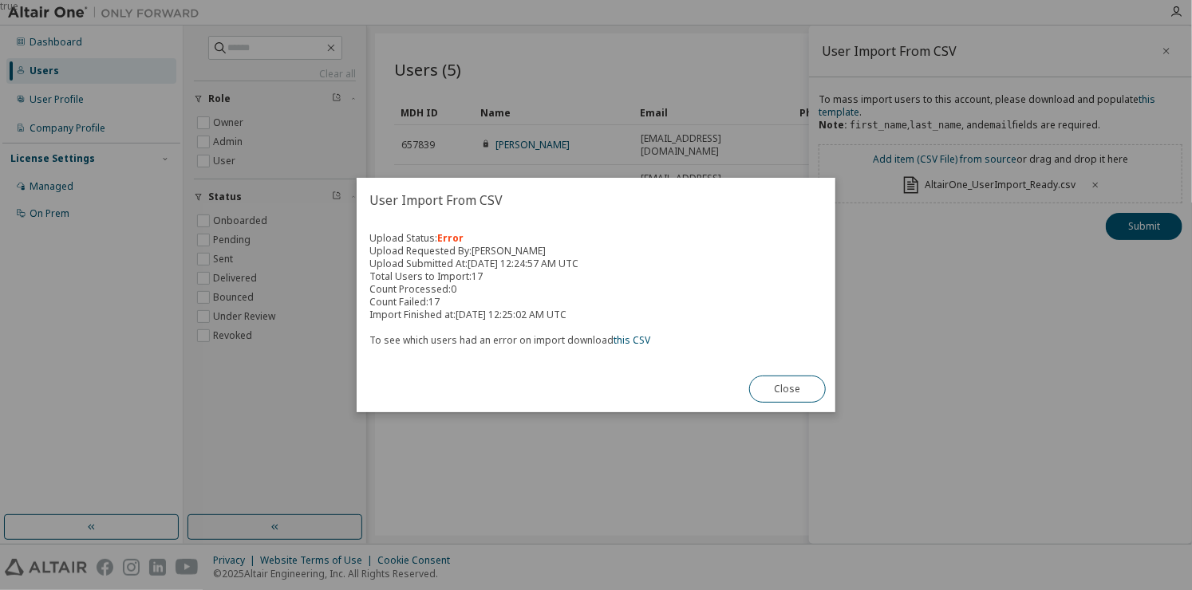
click at [632, 348] on div "Upload Status: Error Upload Requested By: Hector Campbell Upload Submitted At: …" at bounding box center [595, 295] width 479 height 144
click at [629, 342] on link "this CSV" at bounding box center [631, 340] width 37 height 14
click at [782, 376] on button "Close" at bounding box center [787, 389] width 77 height 27
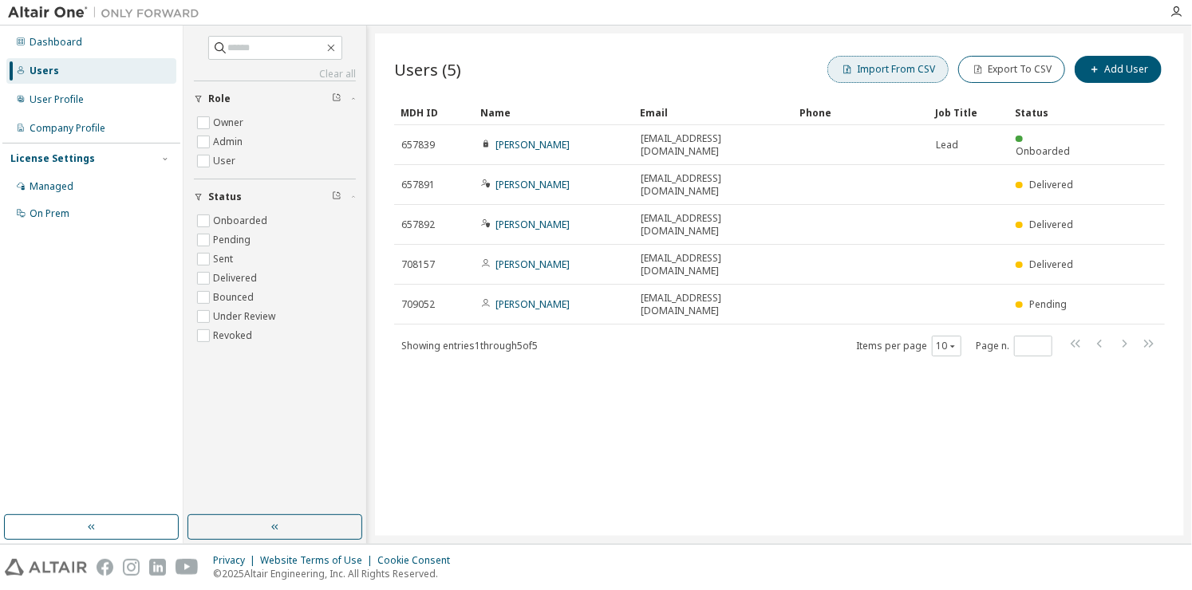
click at [916, 68] on button "Import From CSV" at bounding box center [887, 69] width 121 height 27
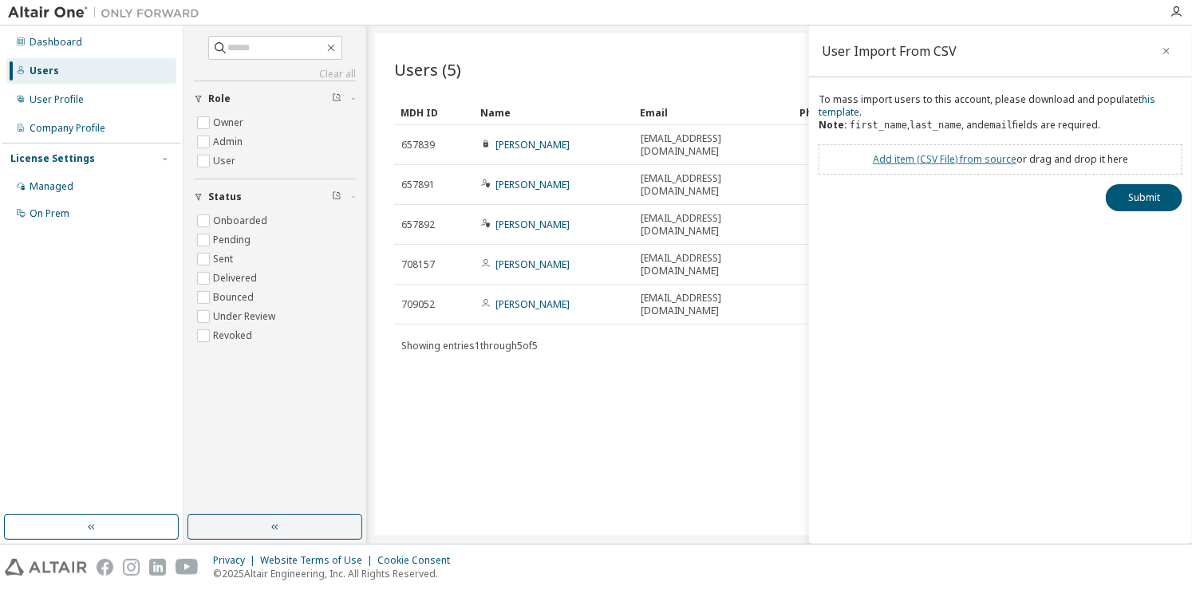
click at [920, 156] on link "Add item ( CSV File ) from source" at bounding box center [944, 159] width 144 height 14
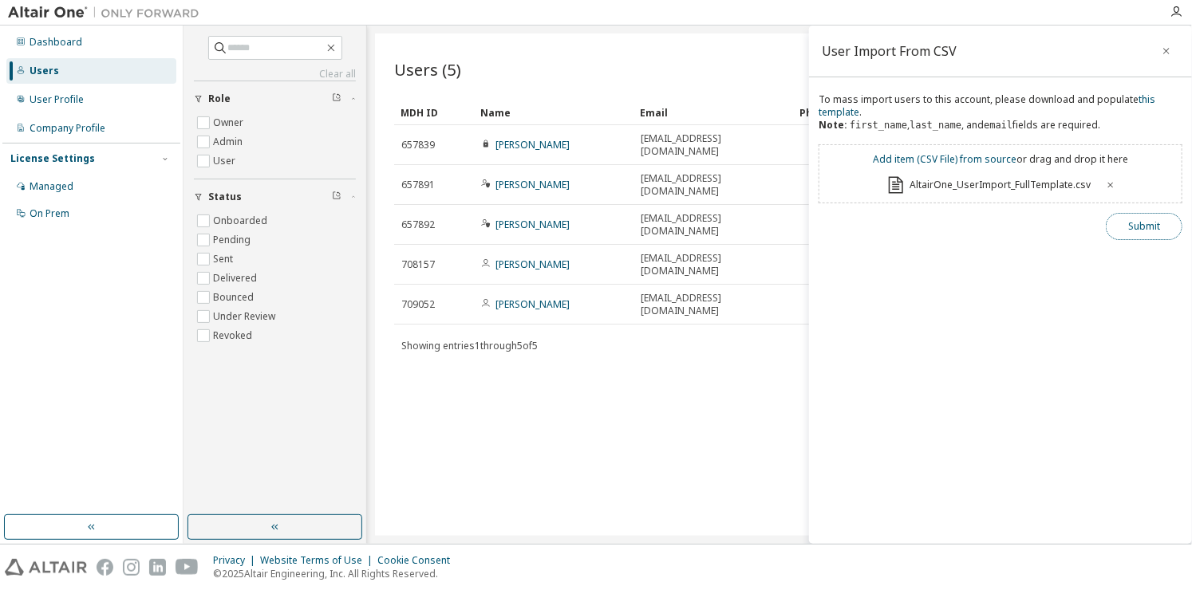
click at [1130, 238] on button "Submit" at bounding box center [1143, 226] width 77 height 27
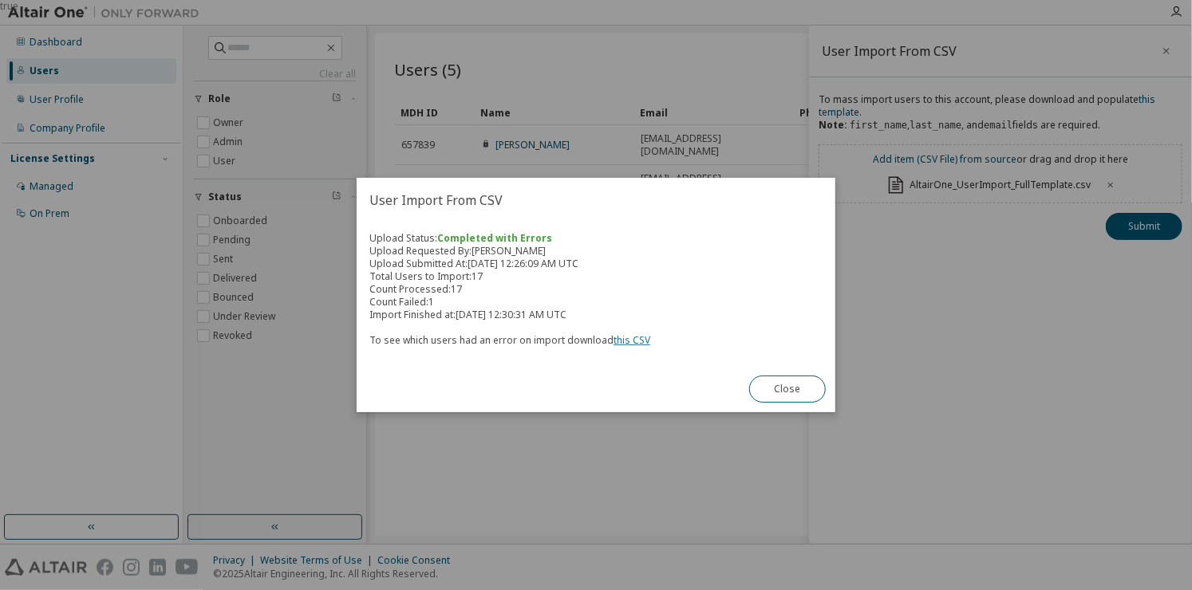
click at [625, 335] on link "this CSV" at bounding box center [631, 340] width 37 height 14
click at [795, 392] on button "Close" at bounding box center [787, 389] width 77 height 27
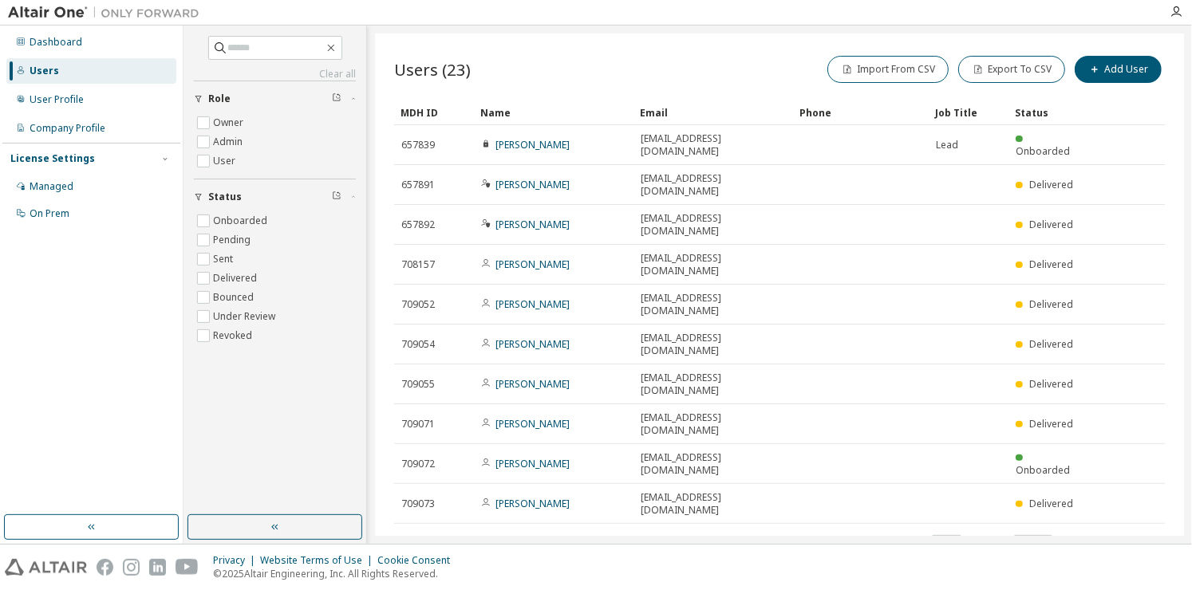
click at [1120, 534] on icon "button" at bounding box center [1123, 543] width 19 height 19
click at [1123, 534] on icon "button" at bounding box center [1123, 543] width 19 height 19
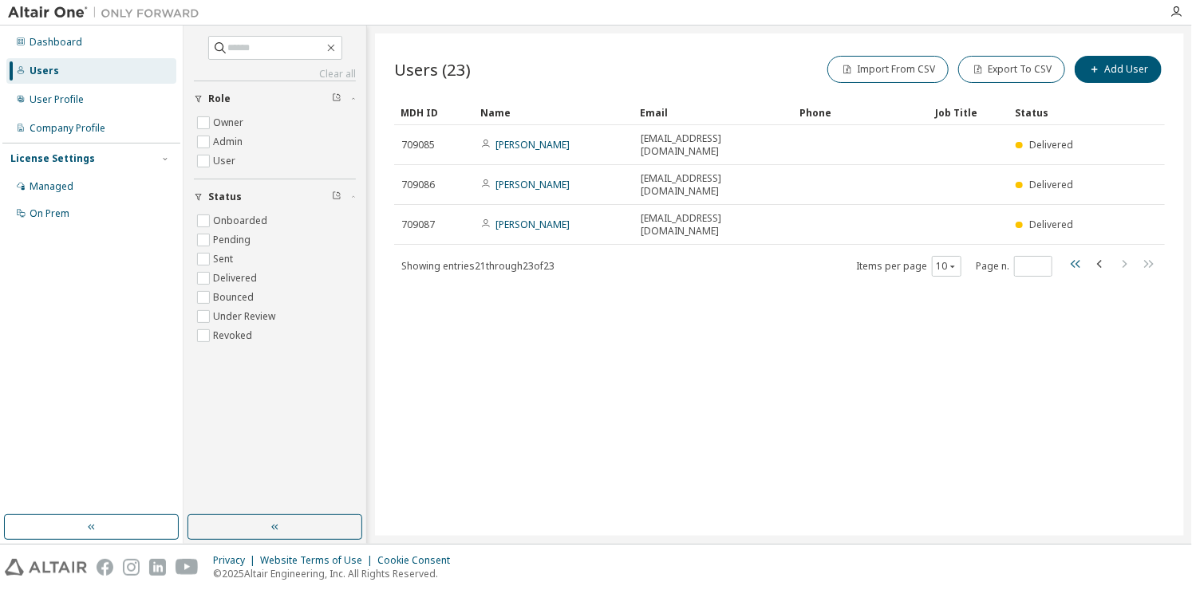
click at [1074, 260] on icon "button" at bounding box center [1075, 264] width 10 height 8
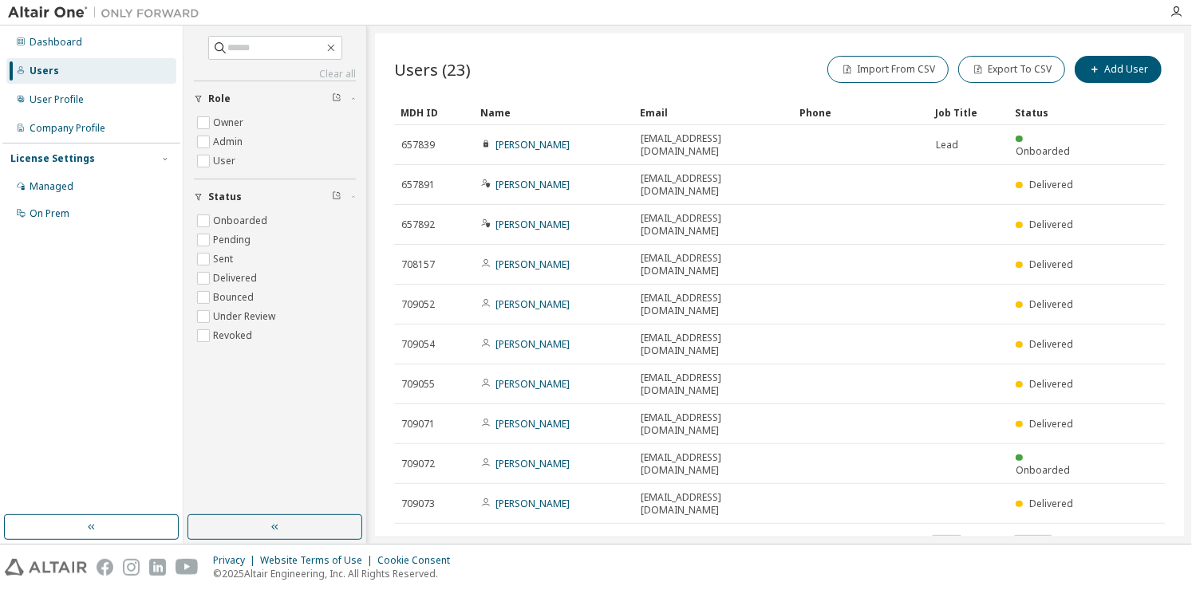
click at [1123, 534] on icon "button" at bounding box center [1123, 543] width 19 height 19
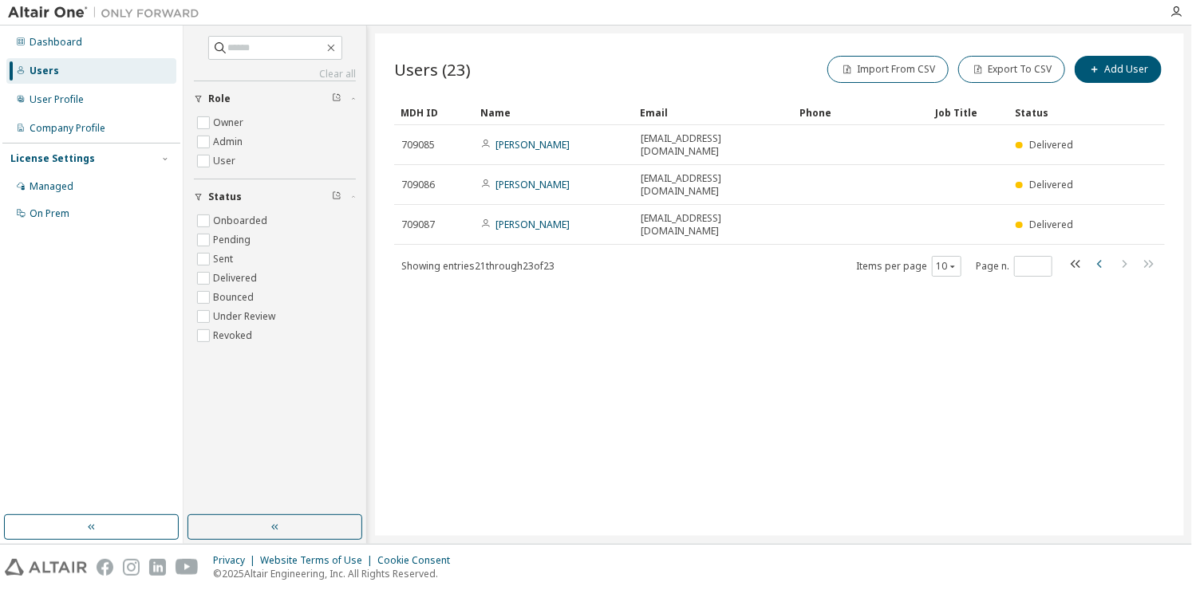
click at [1093, 254] on icon "button" at bounding box center [1099, 263] width 19 height 19
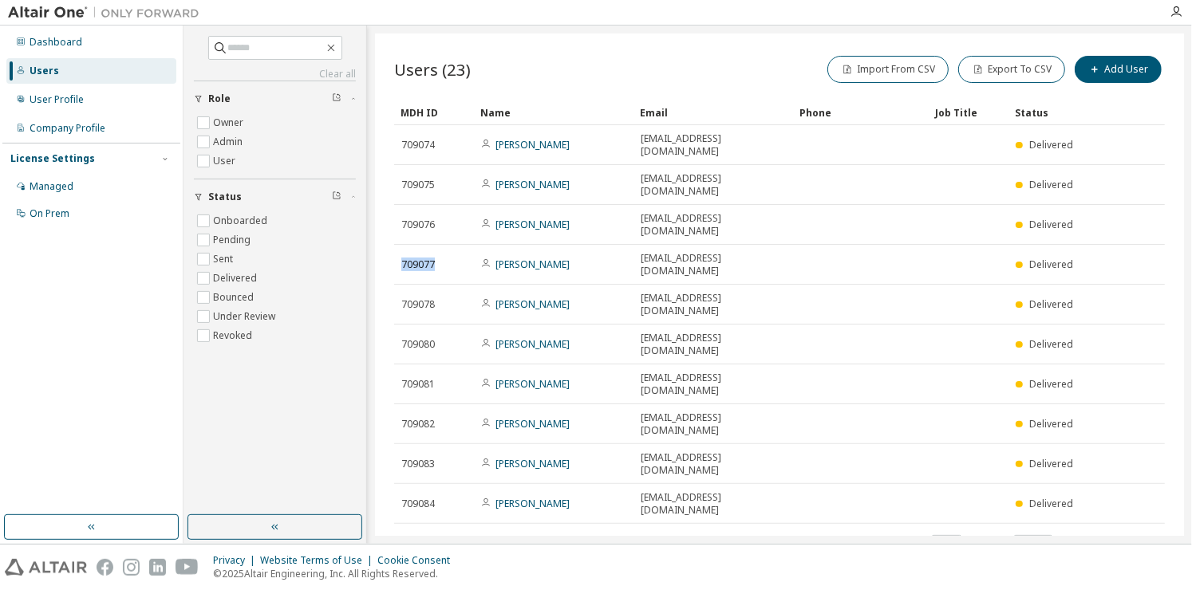
click at [1093, 245] on tr "709077 Sebastián Gómez A01769702@tec.mx Delivered" at bounding box center [779, 265] width 770 height 40
click at [1102, 534] on icon "button" at bounding box center [1099, 543] width 19 height 19
click at [1150, 539] on icon "button" at bounding box center [1149, 543] width 10 height 8
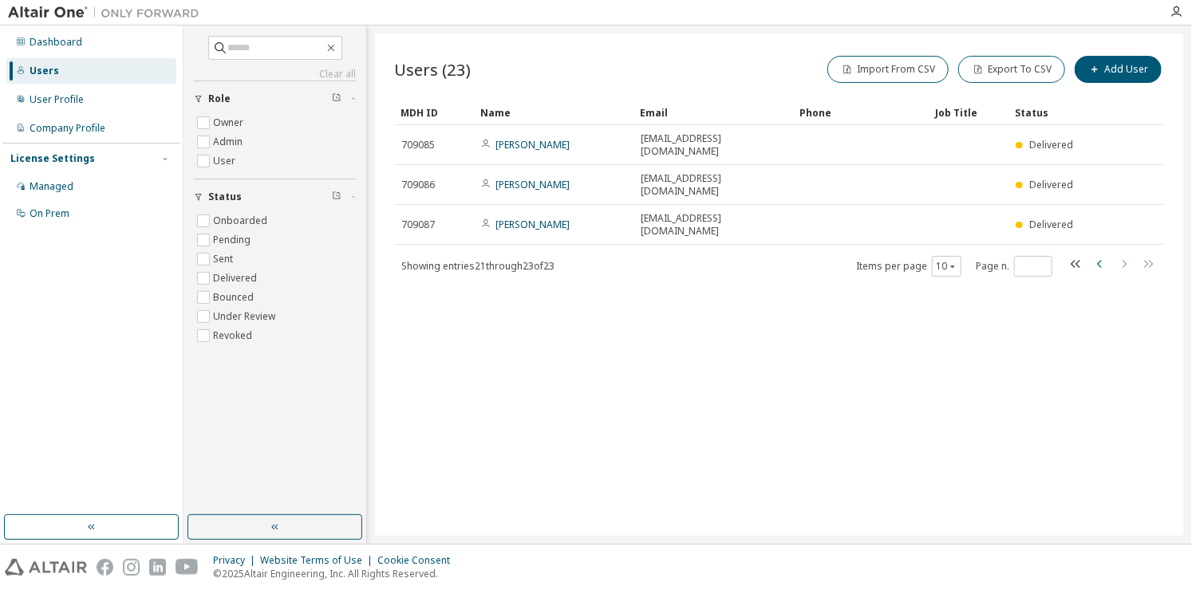
click at [1098, 260] on icon "button" at bounding box center [1099, 264] width 5 height 8
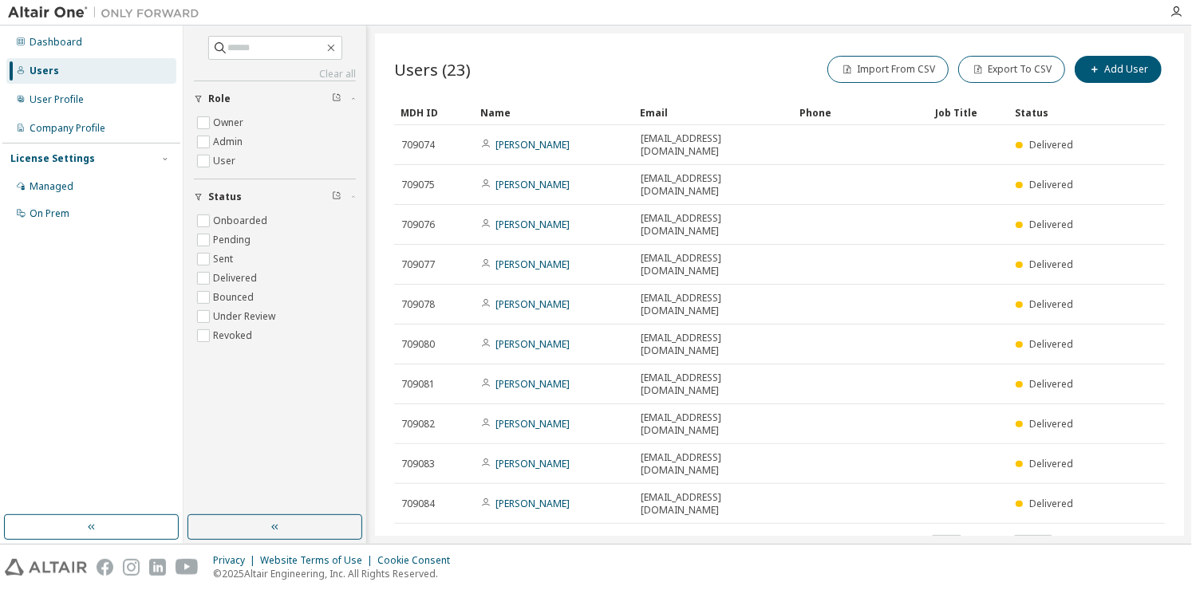
click at [1079, 534] on icon "button" at bounding box center [1075, 543] width 19 height 19
click at [927, 67] on button "Import From CSV" at bounding box center [887, 69] width 121 height 27
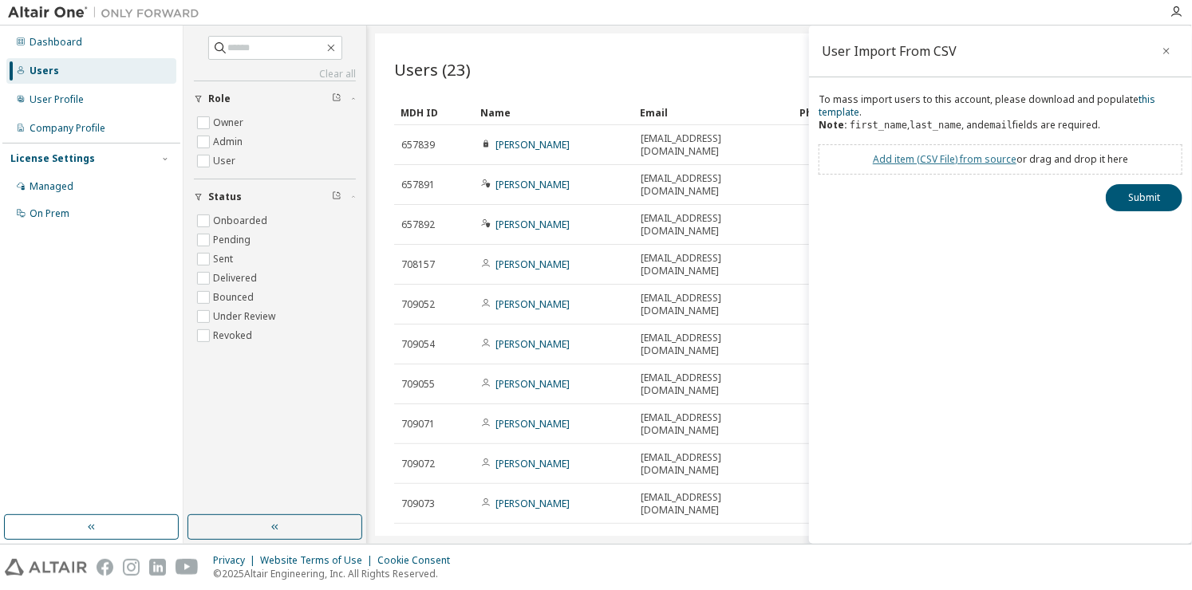
click at [984, 161] on link "Add item ( CSV File ) from source" at bounding box center [944, 159] width 144 height 14
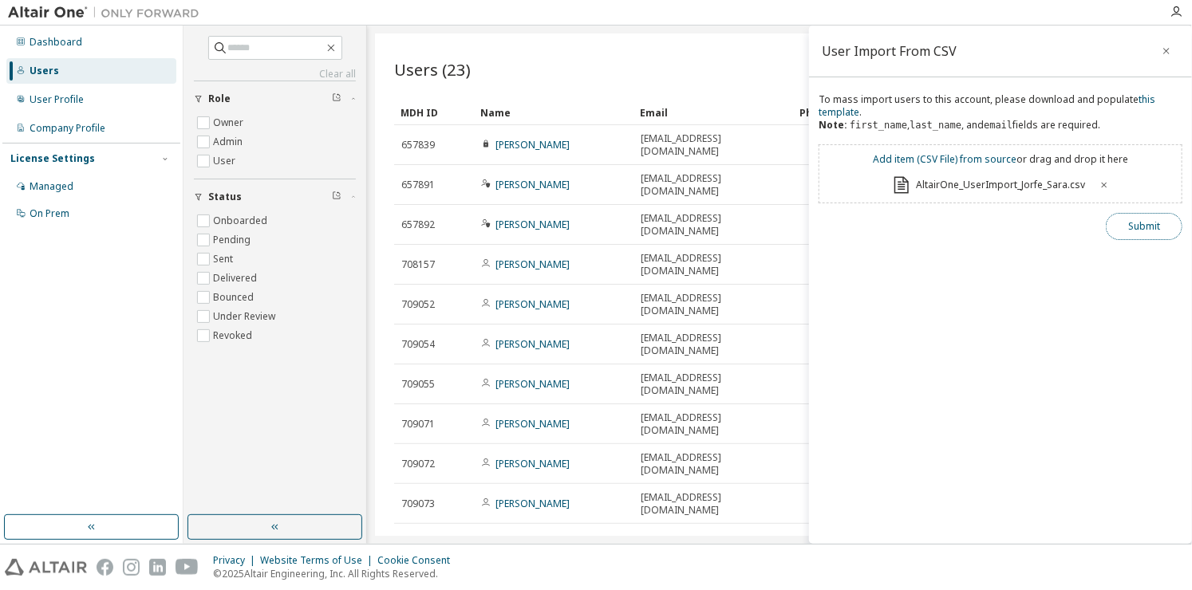
click at [1130, 239] on button "Submit" at bounding box center [1143, 226] width 77 height 27
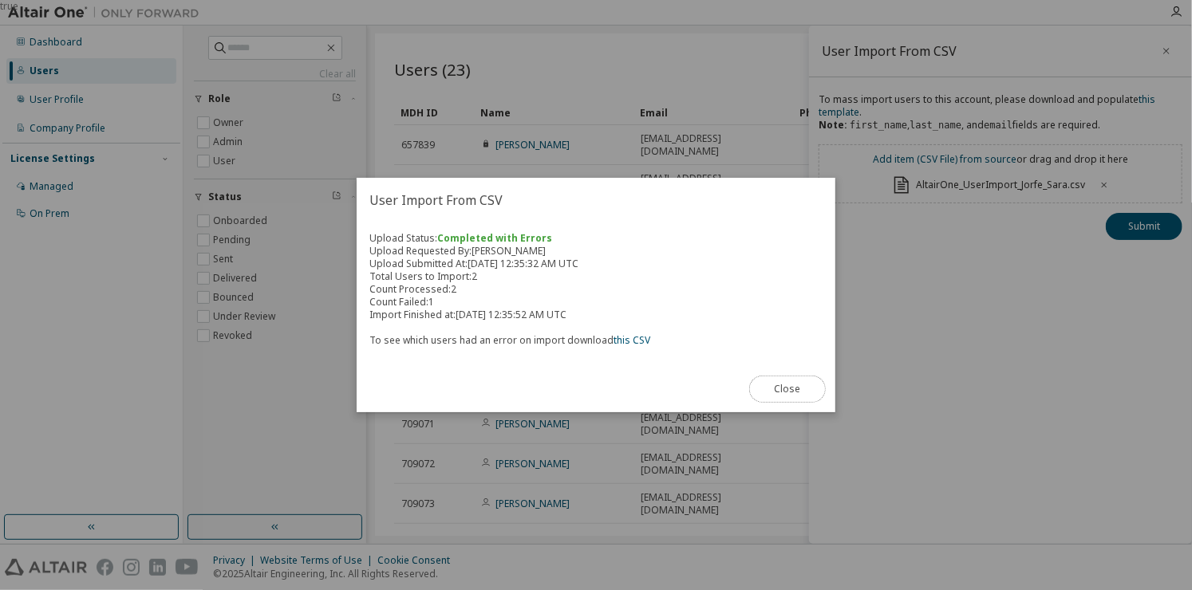
drag, startPoint x: 788, startPoint y: 390, endPoint x: 620, endPoint y: 361, distance: 169.9
click at [620, 361] on div "User Import From CSV Upload Status: Completed with Errors Upload Requested By: …" at bounding box center [595, 295] width 479 height 234
click at [633, 338] on link "this CSV" at bounding box center [631, 340] width 37 height 14
click at [943, 1] on div "true" at bounding box center [596, 295] width 1192 height 590
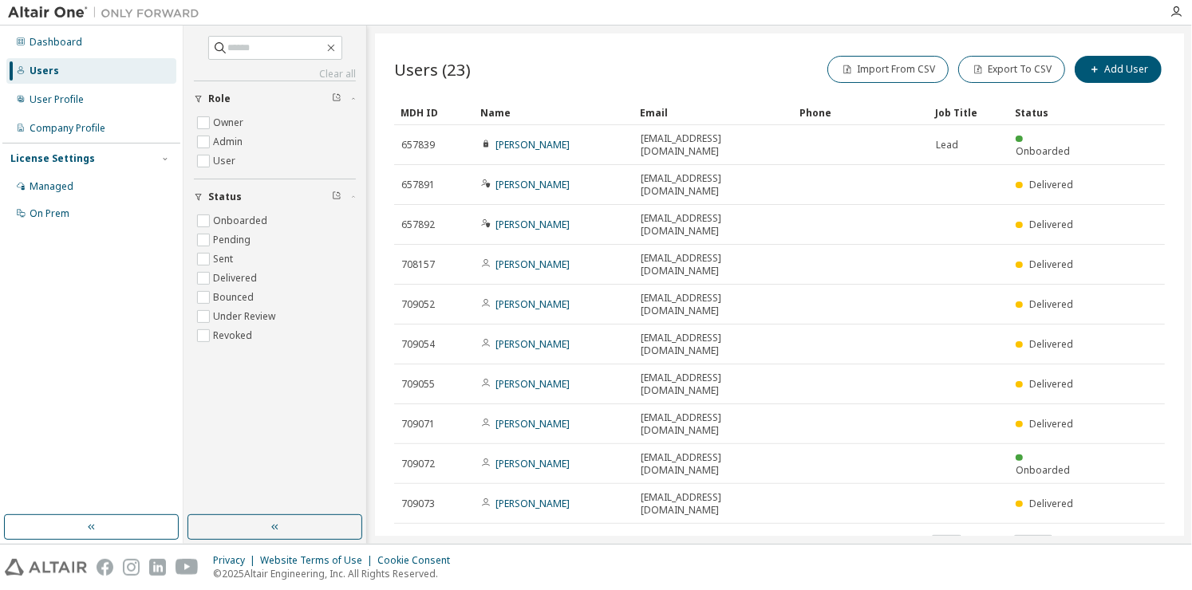
click at [1118, 534] on icon "button" at bounding box center [1123, 543] width 19 height 19
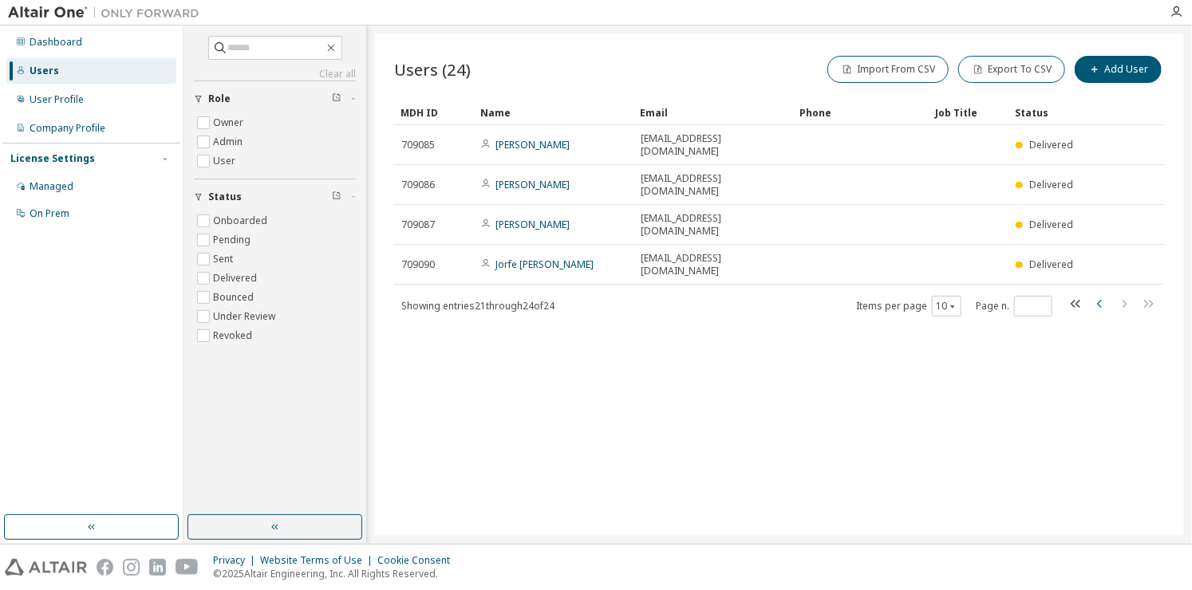
click at [1094, 294] on icon "button" at bounding box center [1099, 303] width 19 height 19
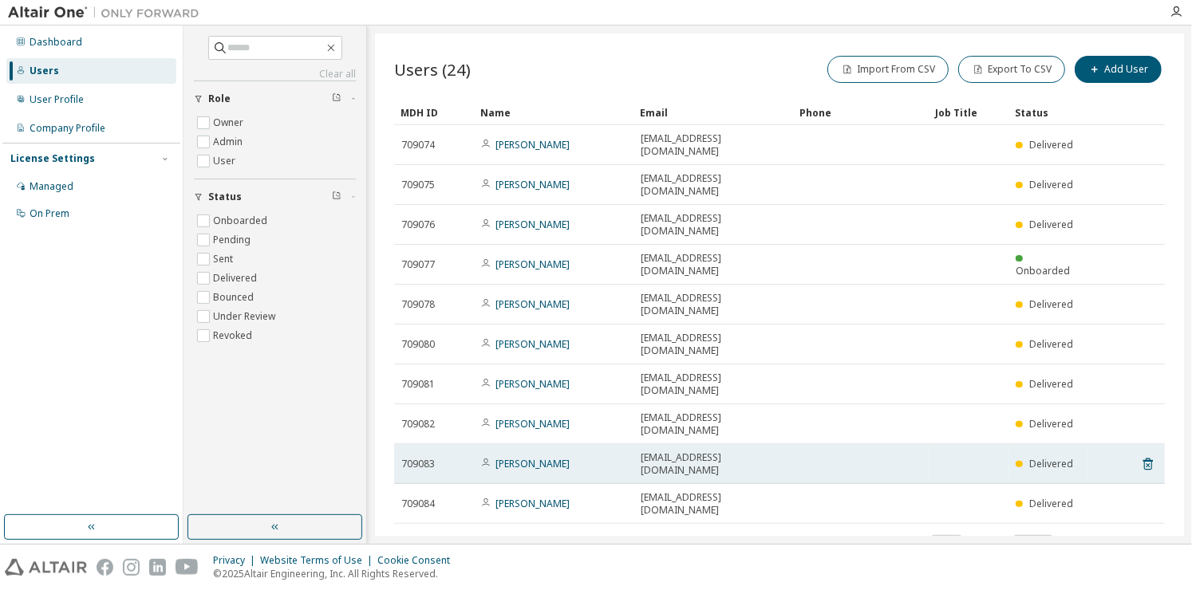
click at [691, 451] on span "A01178285@tec.mx" at bounding box center [712, 464] width 145 height 26
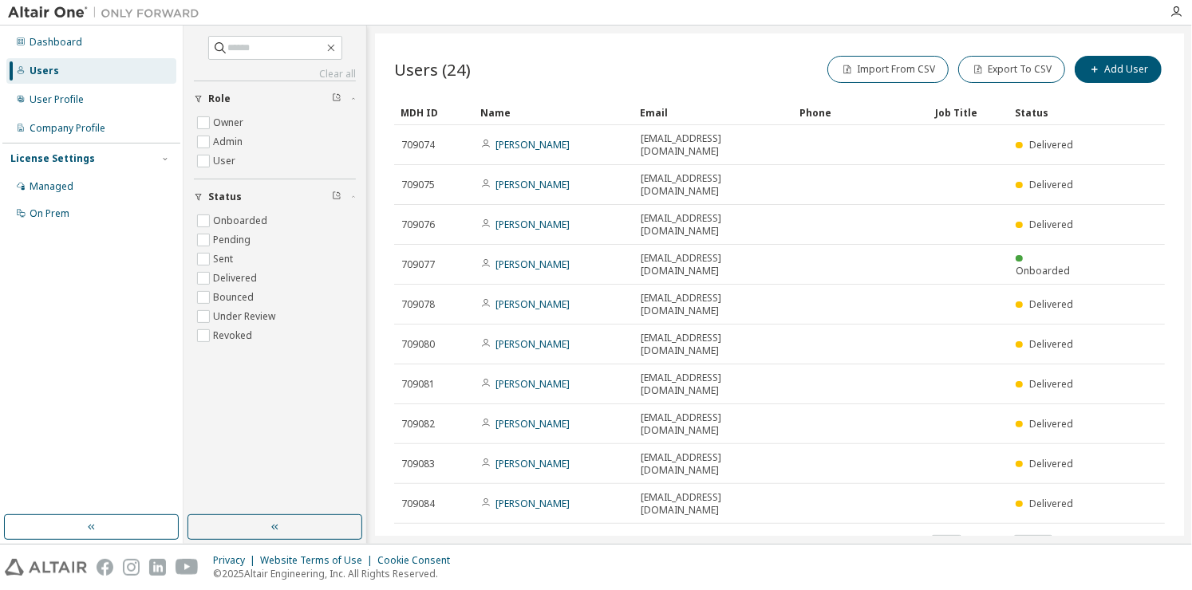
click at [1119, 534] on icon "button" at bounding box center [1123, 543] width 19 height 19
type input "*"
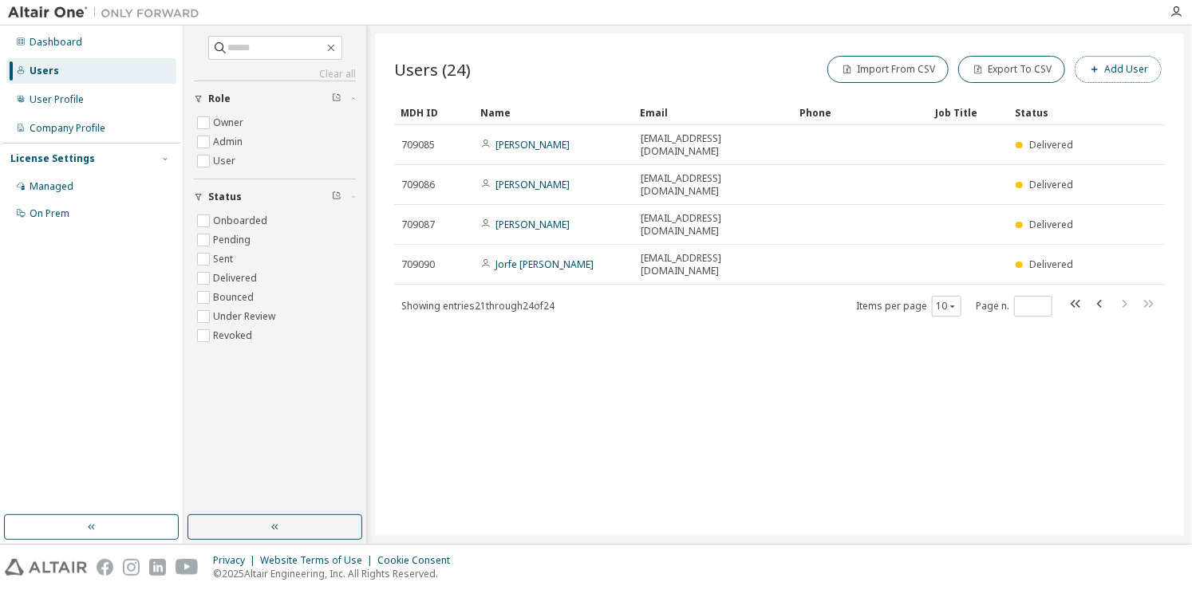
click at [1112, 71] on button "Add User" at bounding box center [1117, 69] width 87 height 27
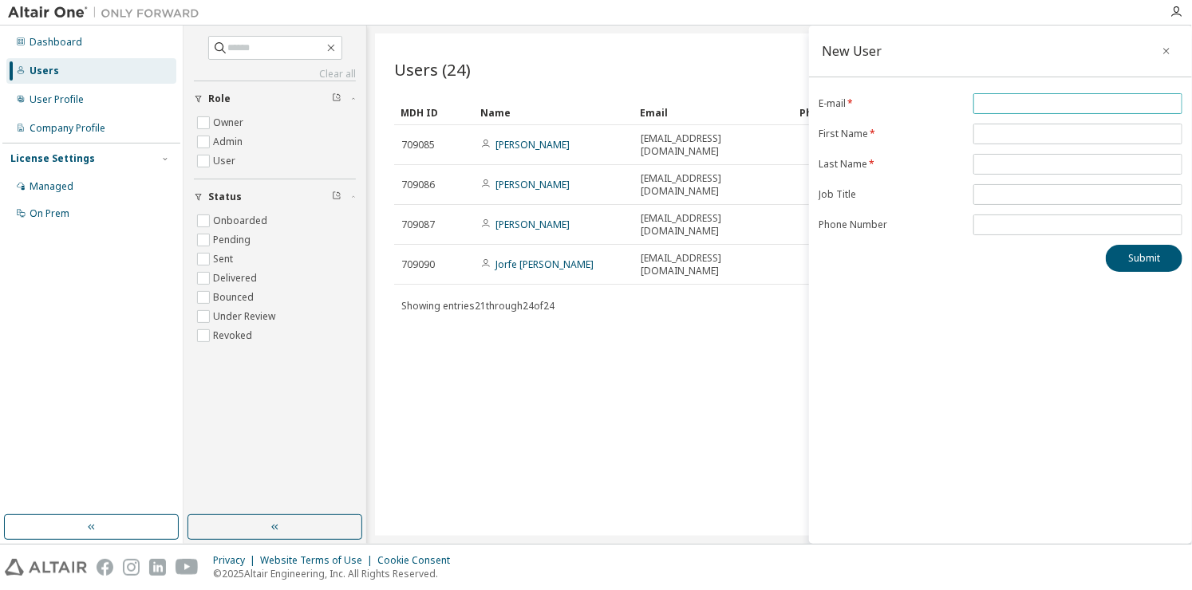
click at [1028, 105] on input "email" at bounding box center [1077, 103] width 201 height 13
paste input "**********"
type input "**********"
click at [1003, 139] on input "text" at bounding box center [1077, 134] width 201 height 13
type input "****"
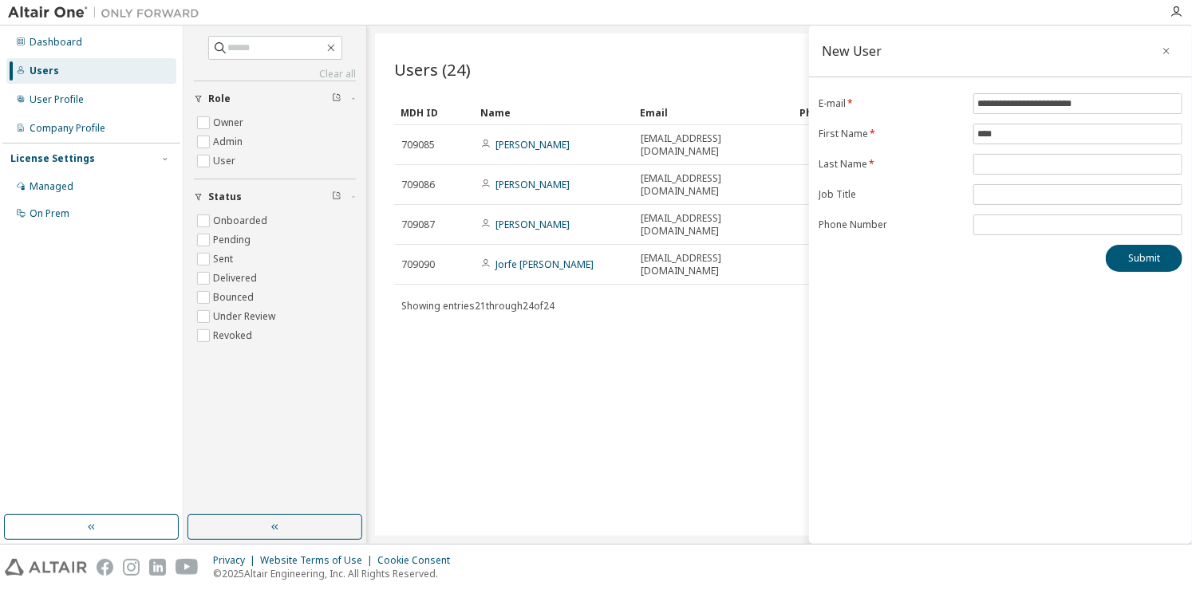
click at [996, 173] on form "**********" at bounding box center [1000, 164] width 364 height 142
click at [996, 167] on input "text" at bounding box center [1077, 164] width 201 height 13
type input "******"
click at [1137, 259] on button "Submit" at bounding box center [1143, 258] width 77 height 27
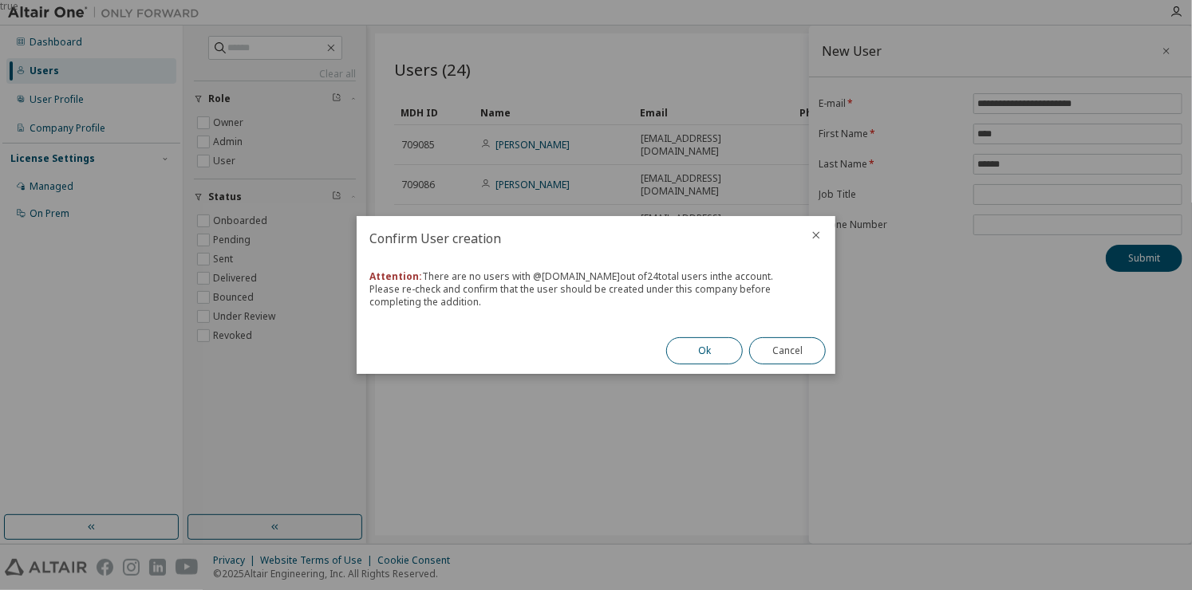
click at [703, 359] on button "Ok" at bounding box center [704, 350] width 77 height 27
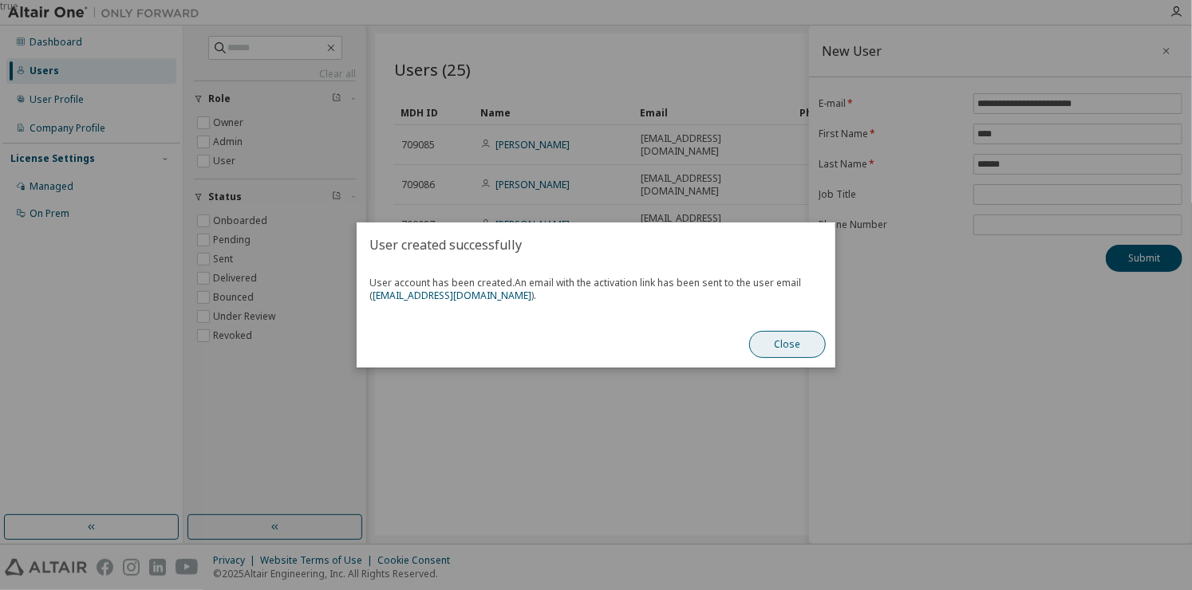
click at [808, 349] on button "Close" at bounding box center [787, 344] width 77 height 27
